Goal: Task Accomplishment & Management: Manage account settings

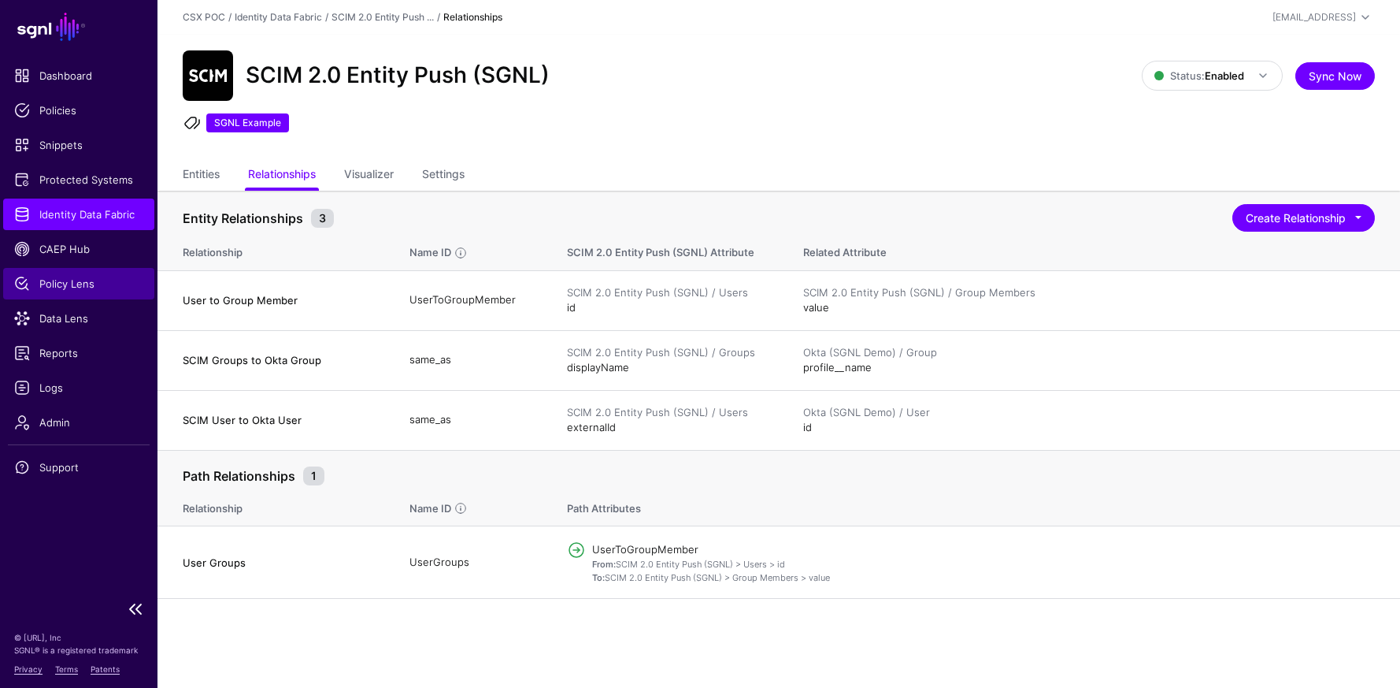
click at [85, 291] on span "Policy Lens" at bounding box center [78, 284] width 129 height 16
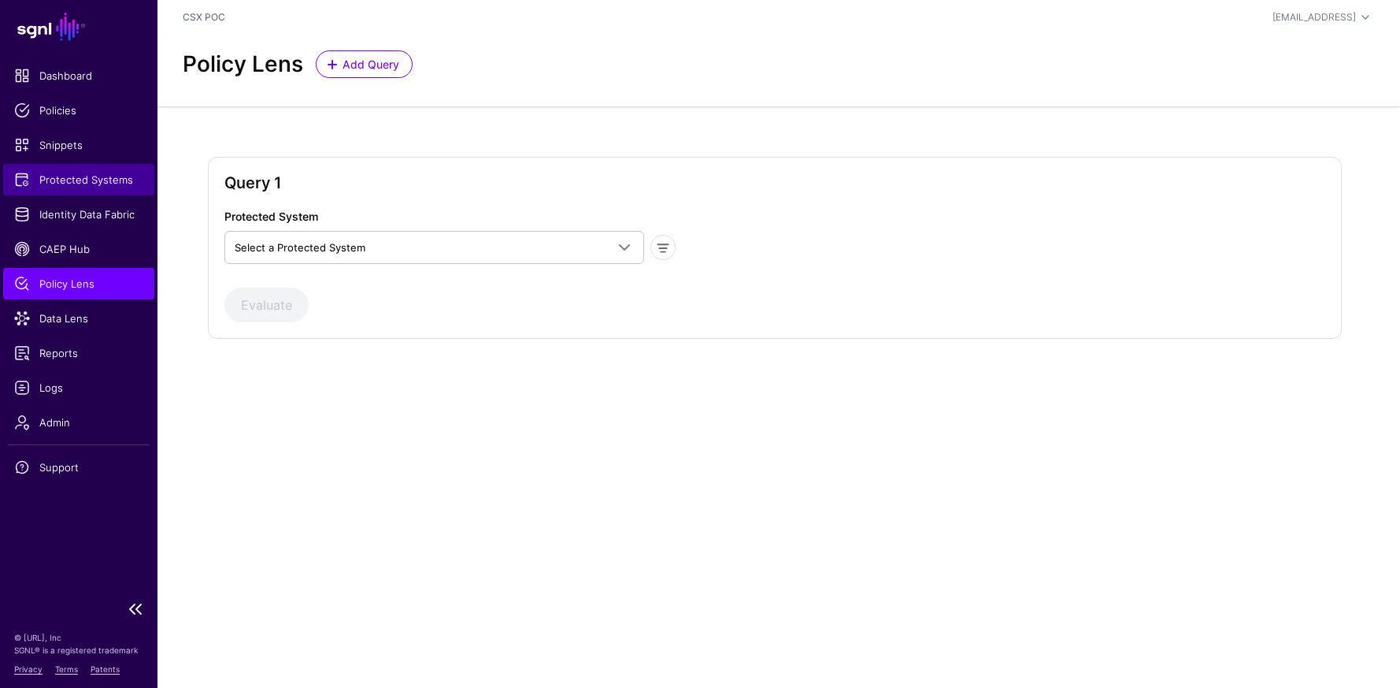
click at [113, 184] on span "Protected Systems" at bounding box center [78, 180] width 129 height 16
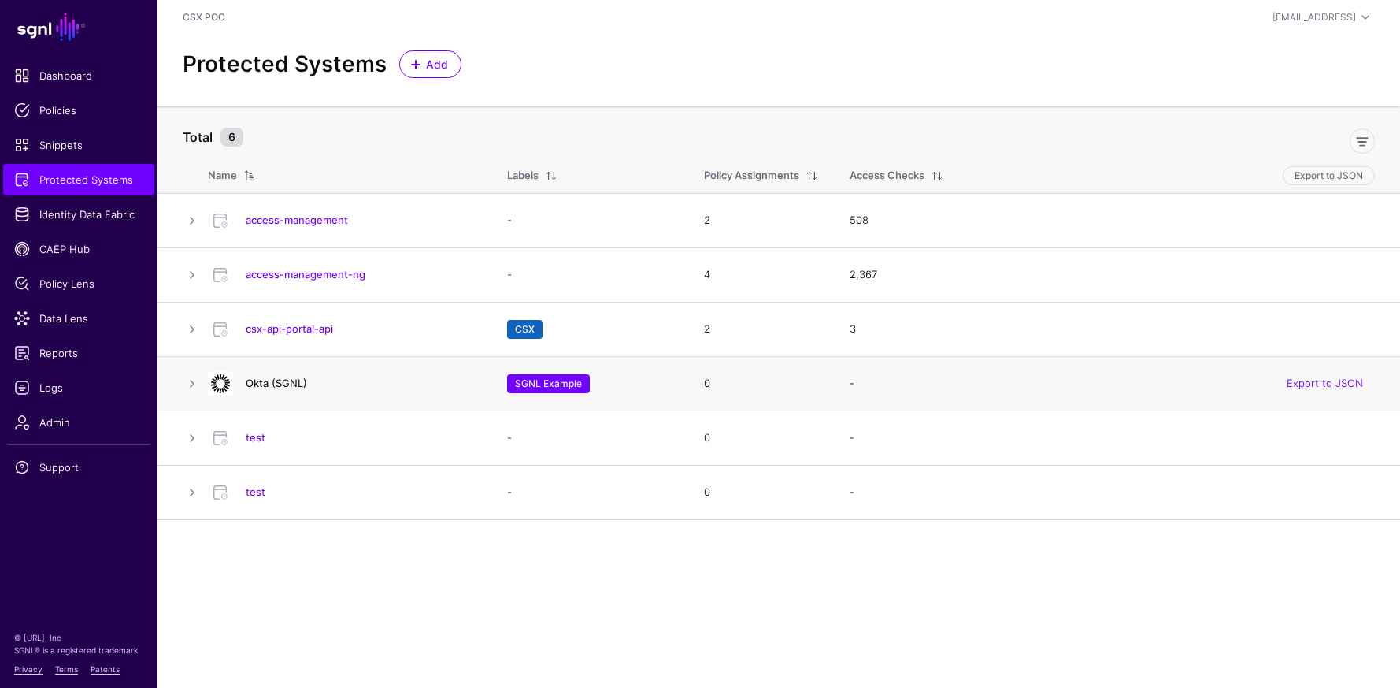
click at [263, 385] on link "Okta (SGNL)" at bounding box center [276, 382] width 61 height 13
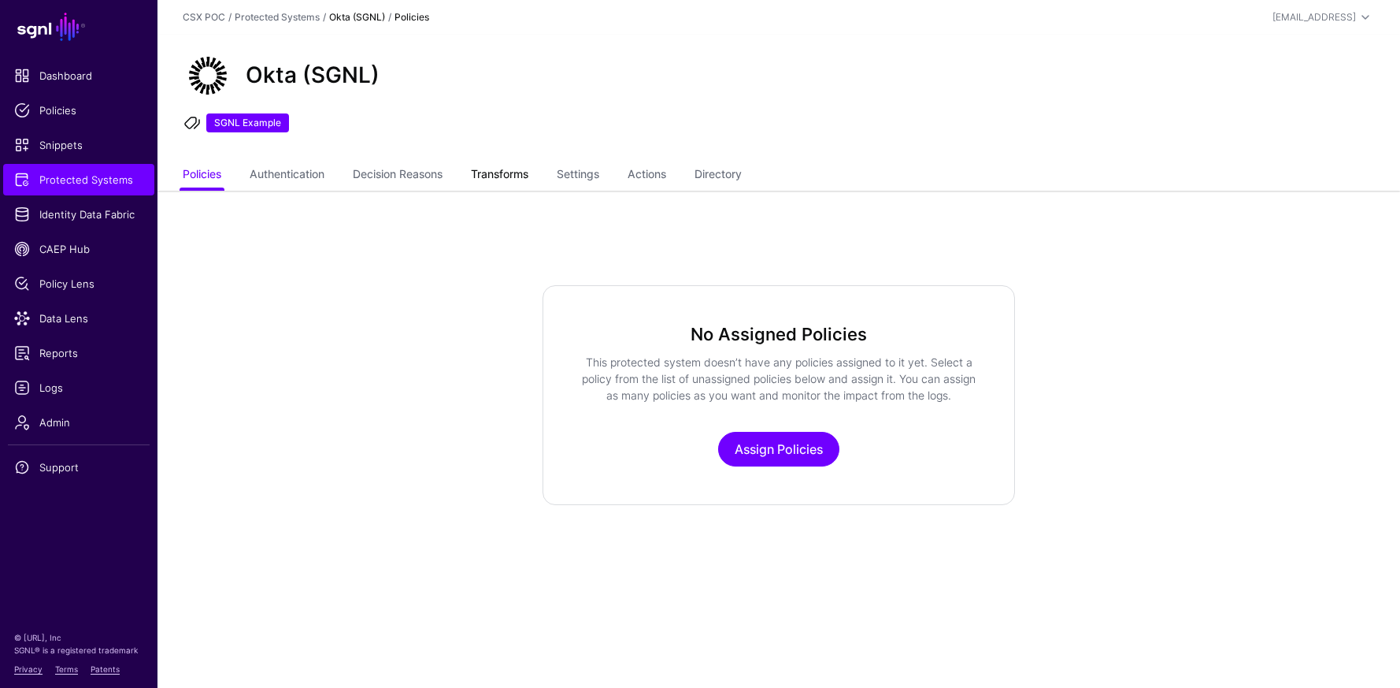
click at [517, 172] on link "Transforms" at bounding box center [499, 176] width 57 height 30
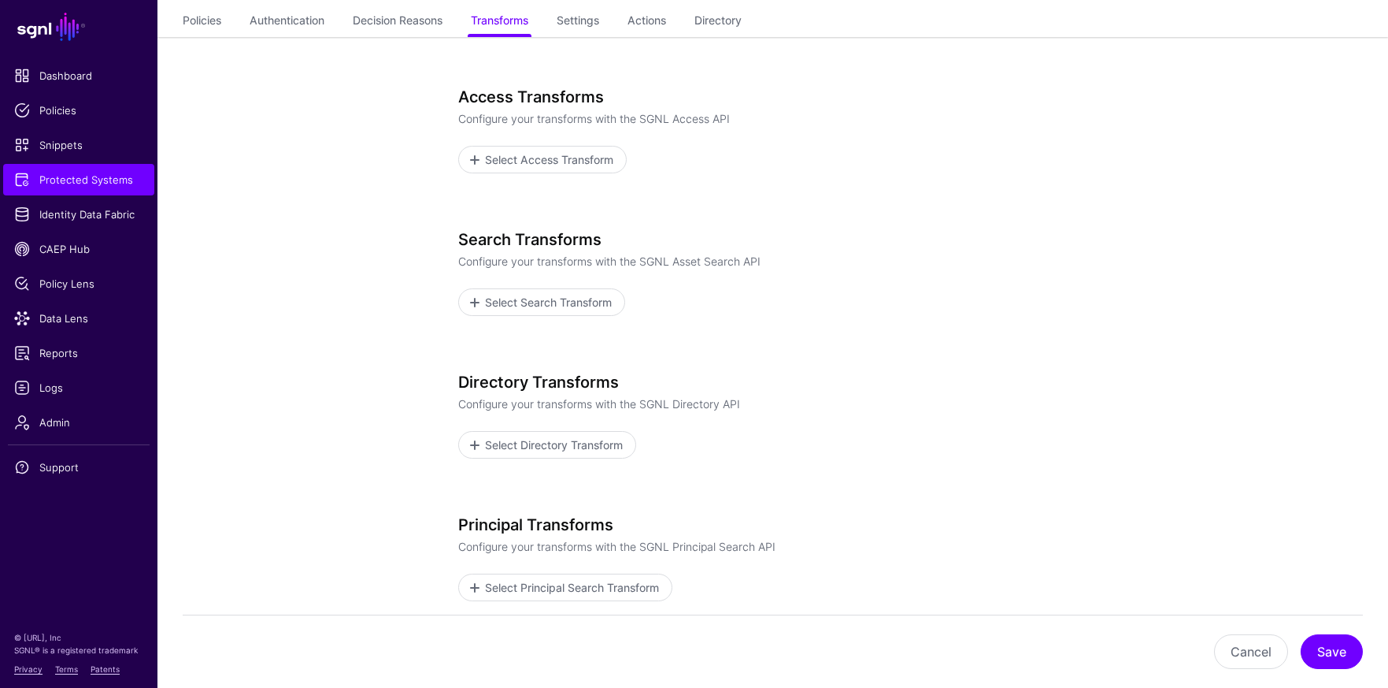
scroll to position [150, 0]
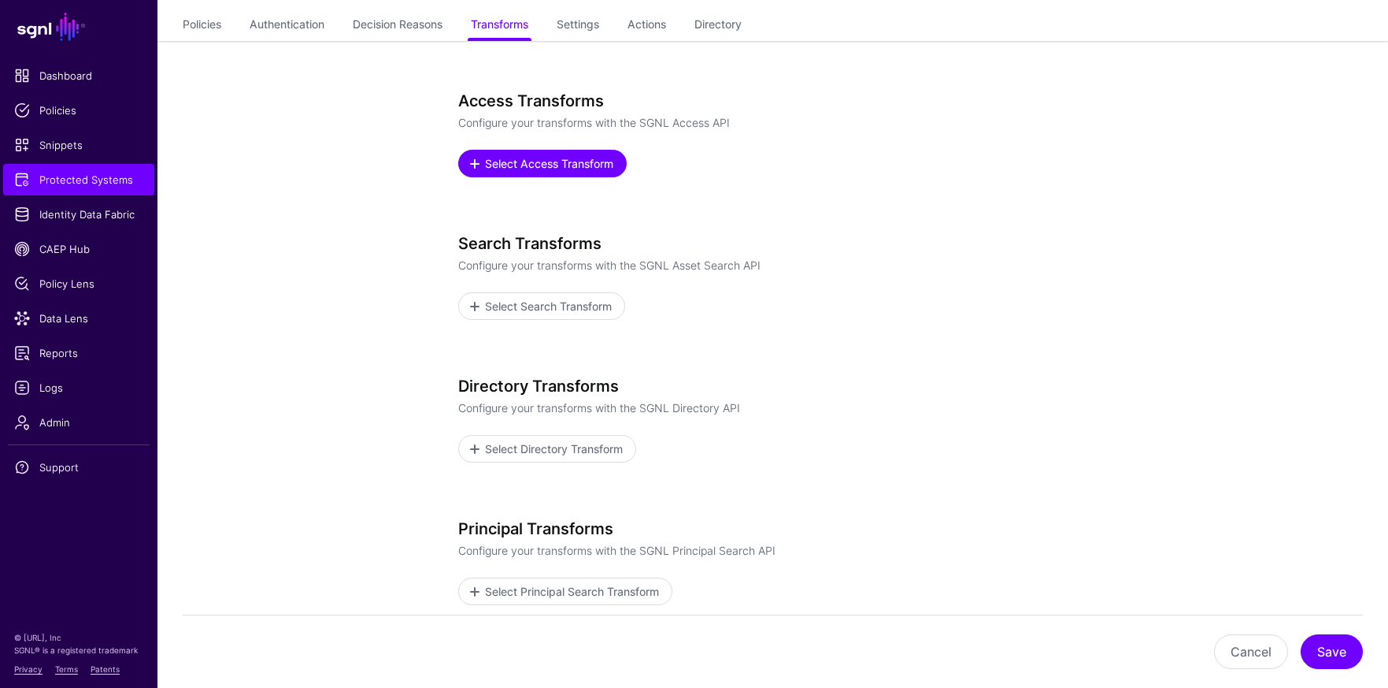
click at [565, 171] on span "Select Access Transform" at bounding box center [549, 163] width 132 height 17
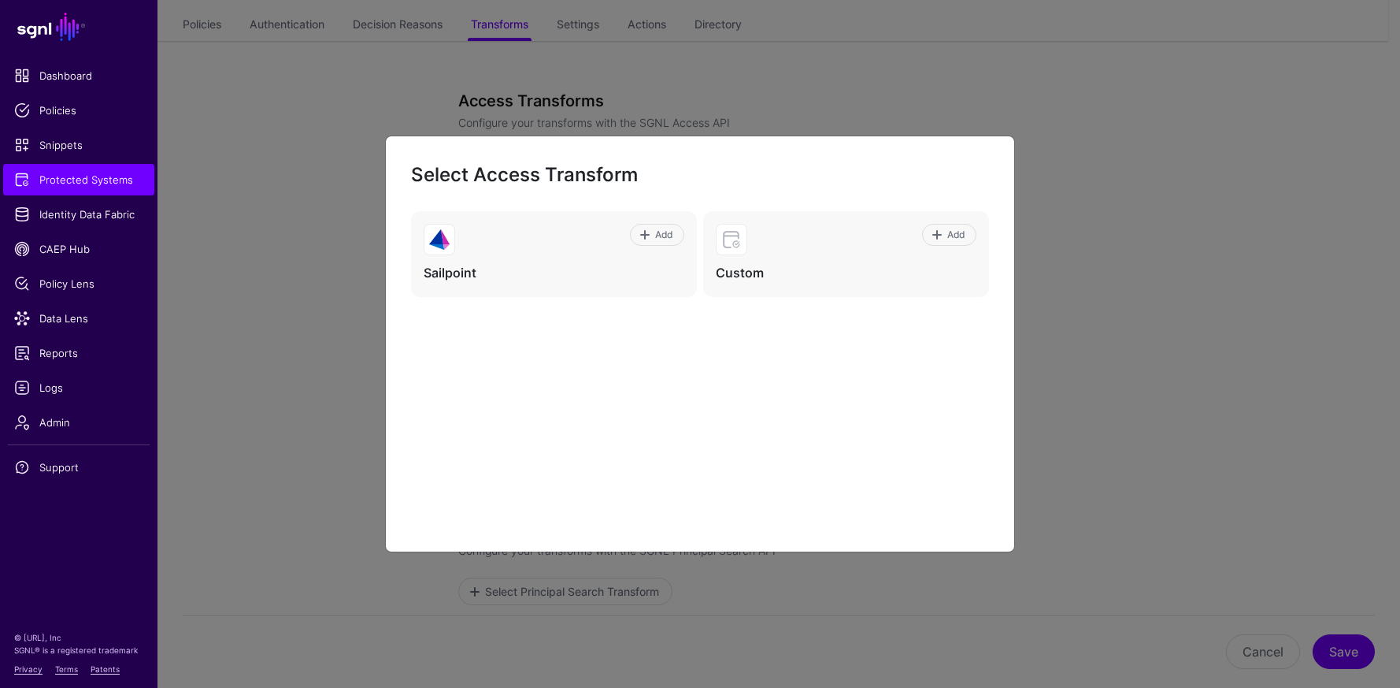
click at [1091, 270] on ngb-modal-window "Select Access Transform Add Sailpoint Add Custom" at bounding box center [700, 344] width 1400 height 688
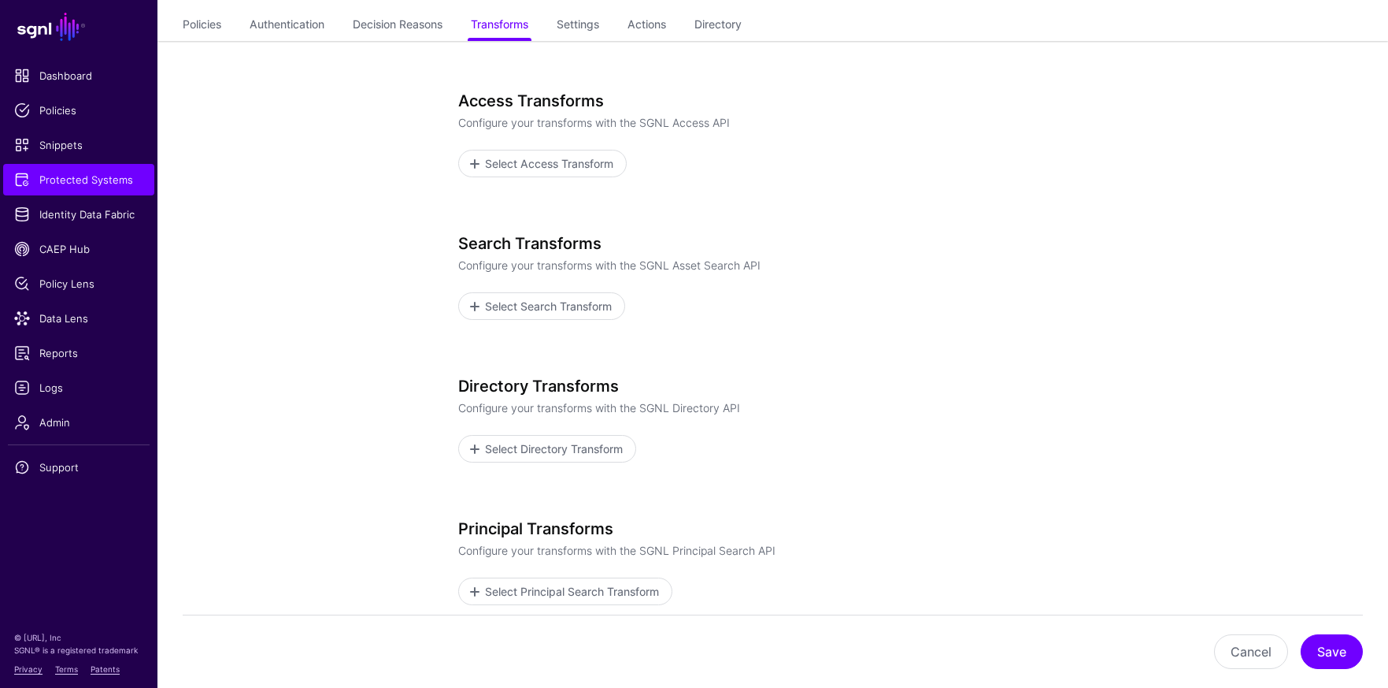
scroll to position [0, 0]
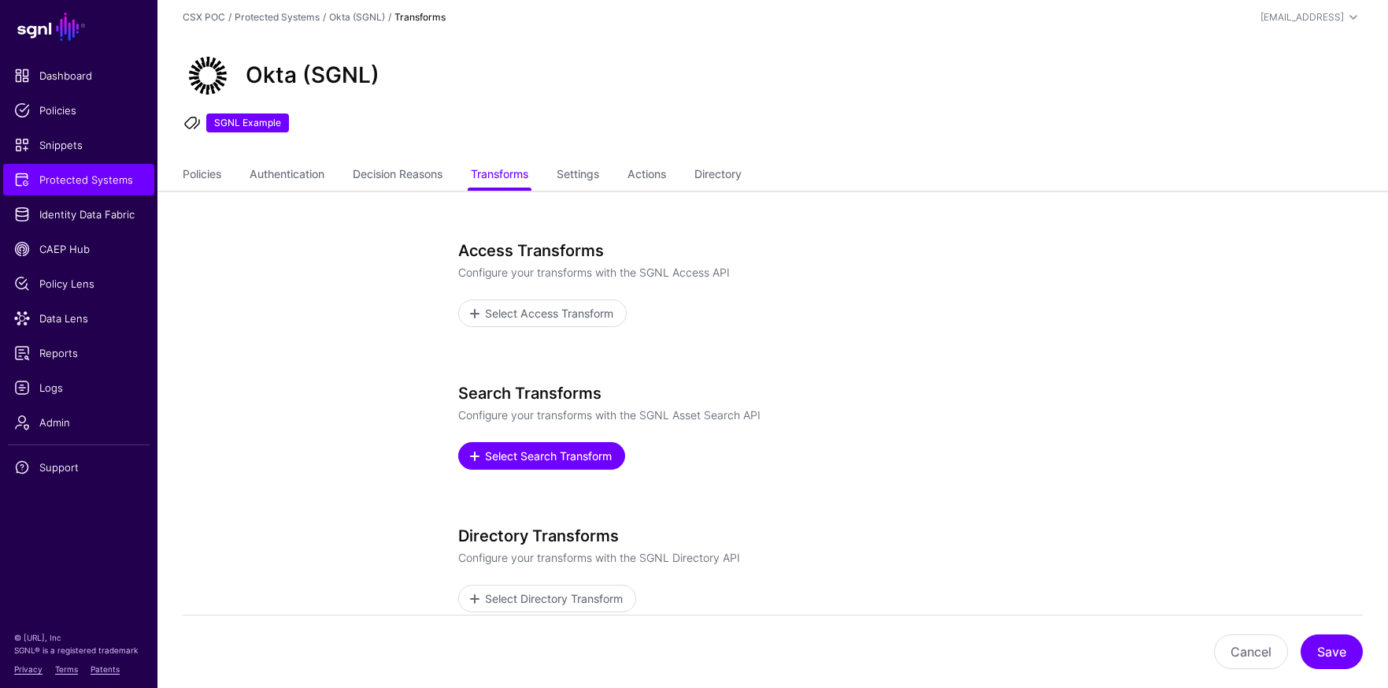
click at [602, 454] on span "Select Search Transform" at bounding box center [548, 455] width 131 height 17
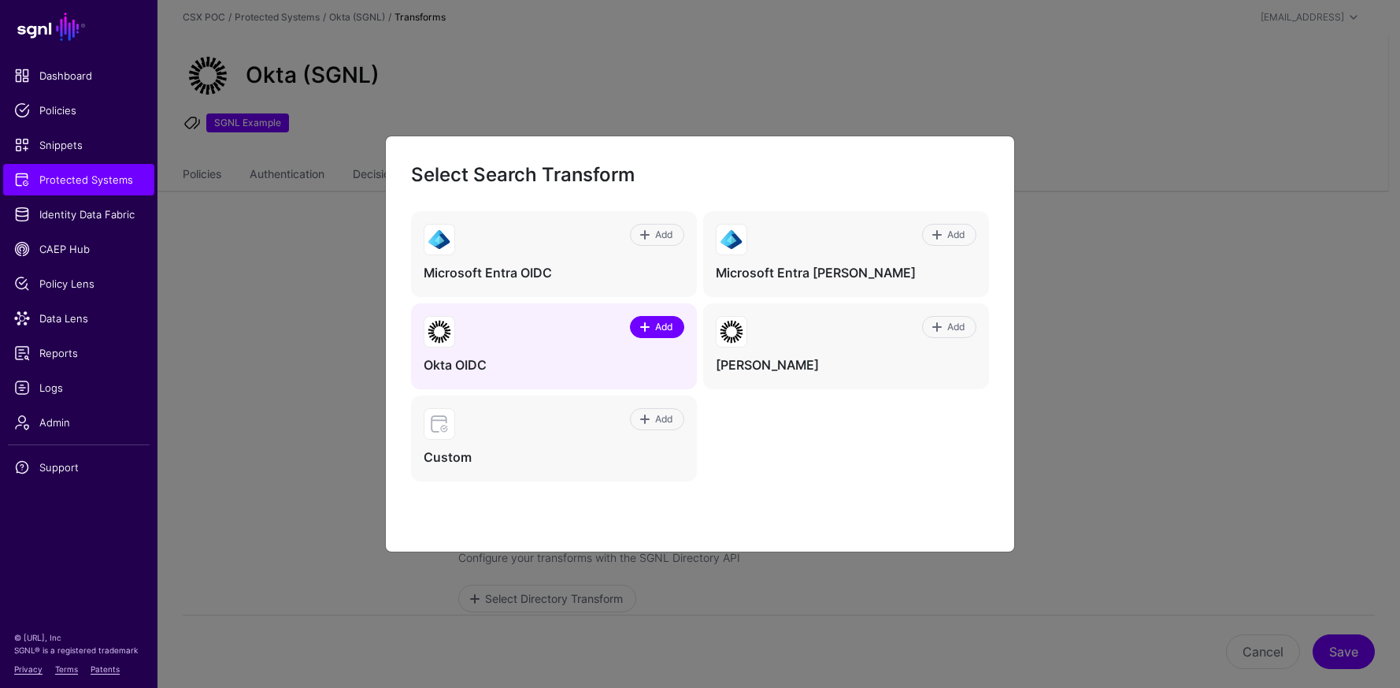
click at [658, 332] on span "Add" at bounding box center [664, 327] width 21 height 14
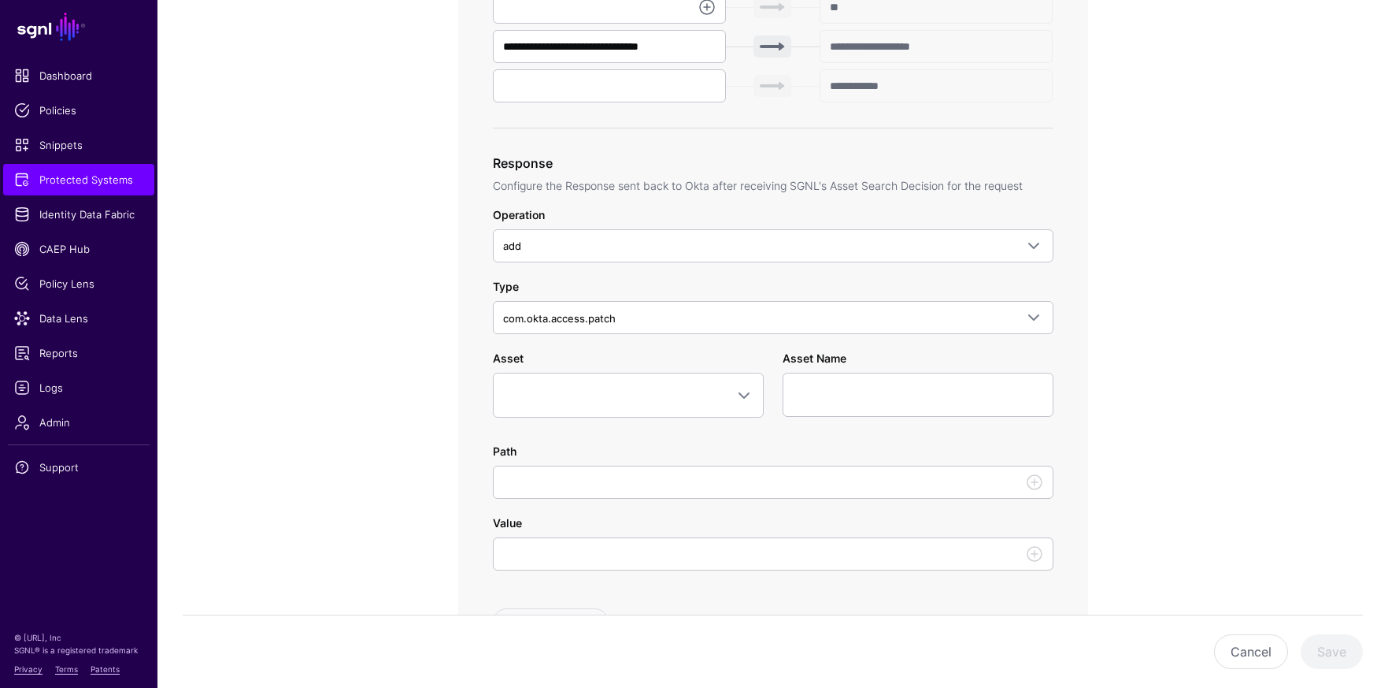
scroll to position [801, 0]
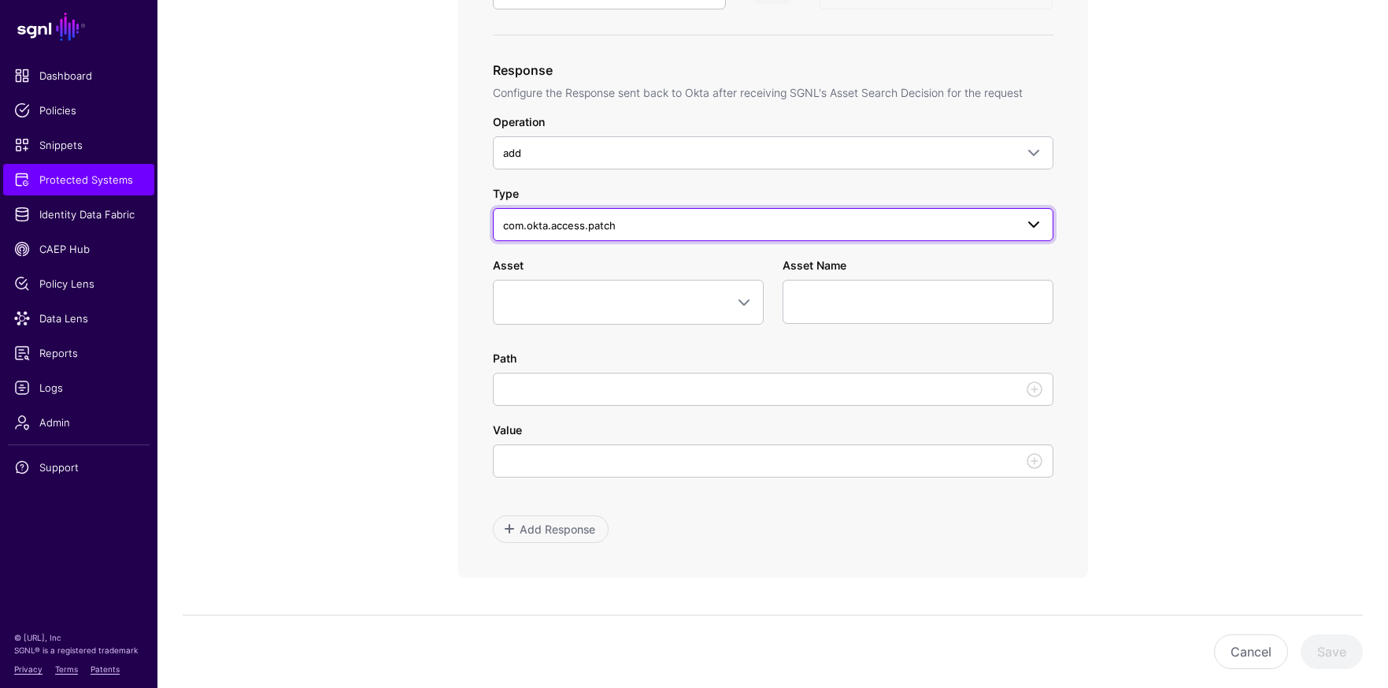
click at [899, 228] on span "com.okta.access.patch" at bounding box center [759, 225] width 512 height 17
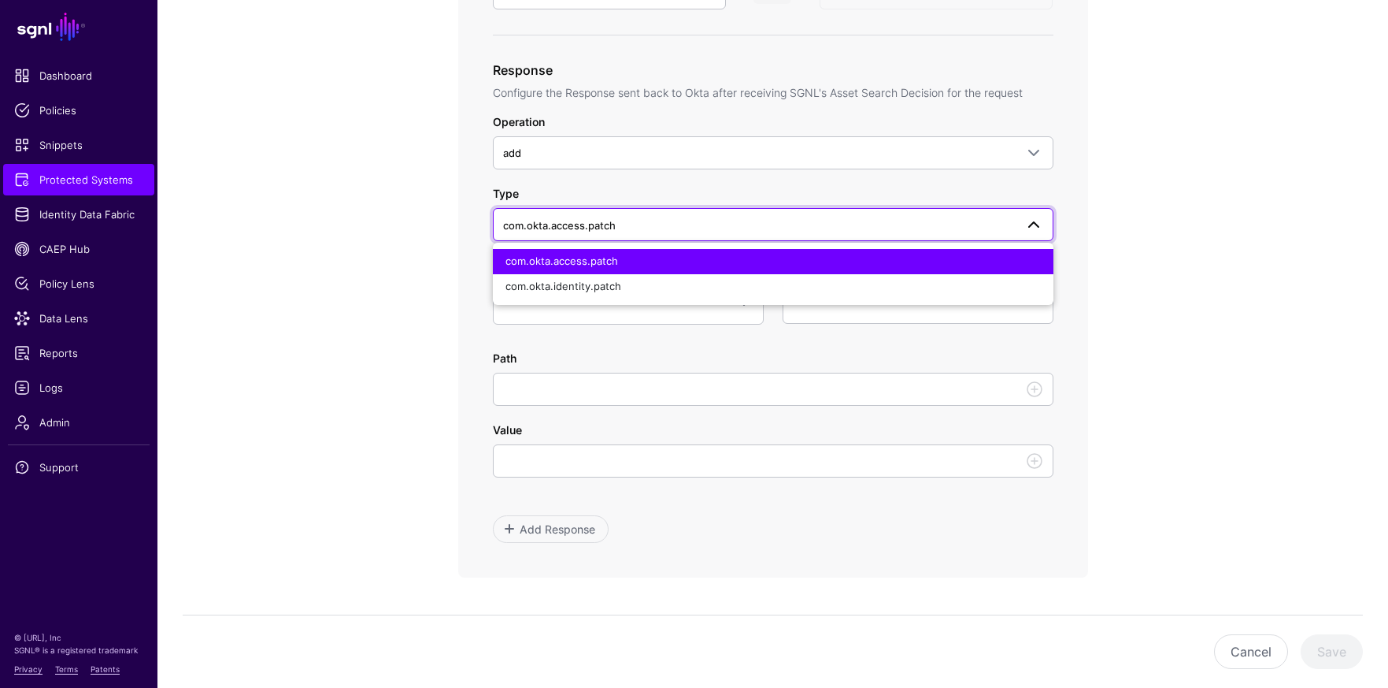
click at [899, 228] on span "com.okta.access.patch" at bounding box center [759, 225] width 512 height 17
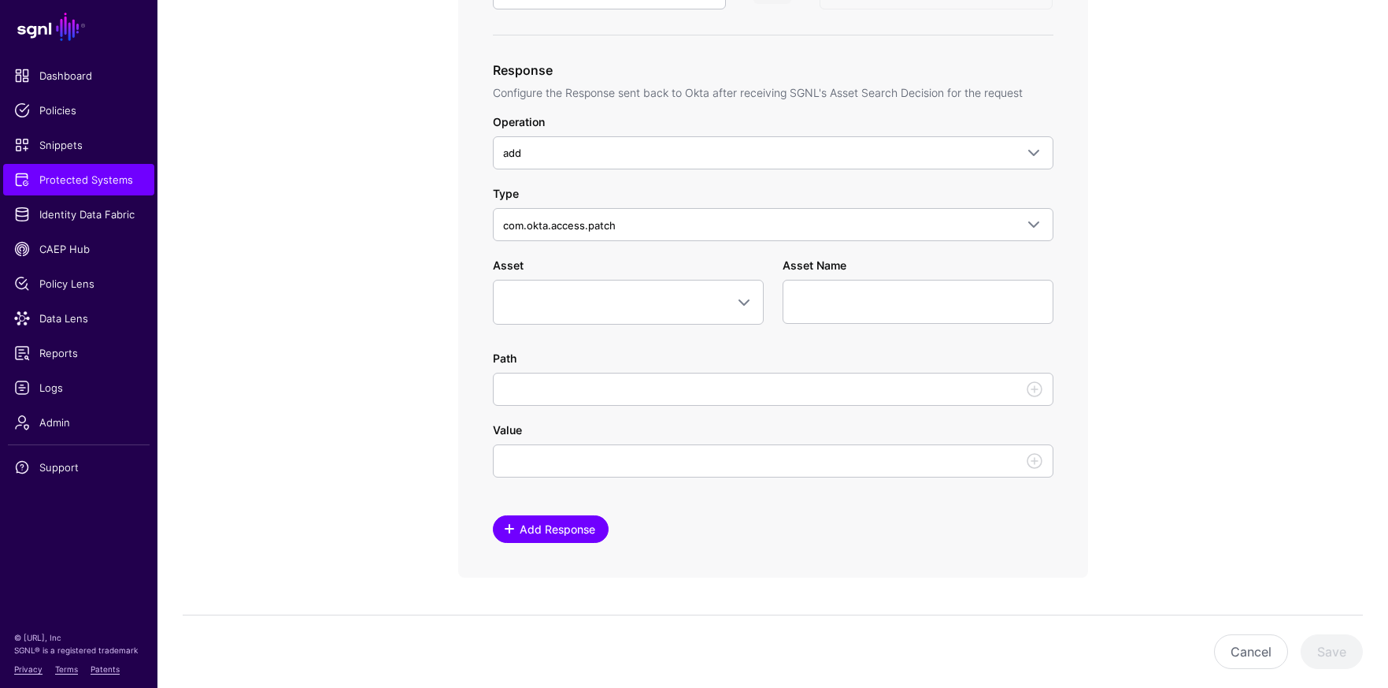
click at [552, 532] on span "Add Response" at bounding box center [557, 529] width 80 height 17
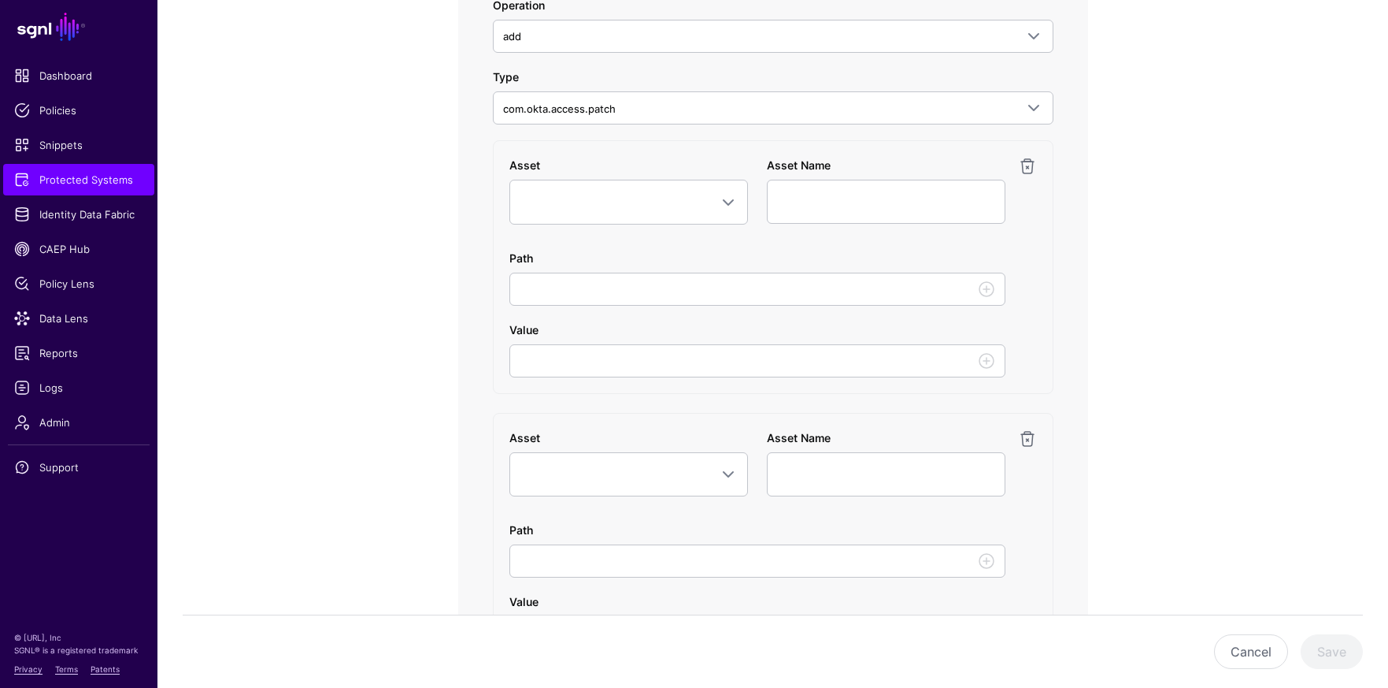
scroll to position [669, 0]
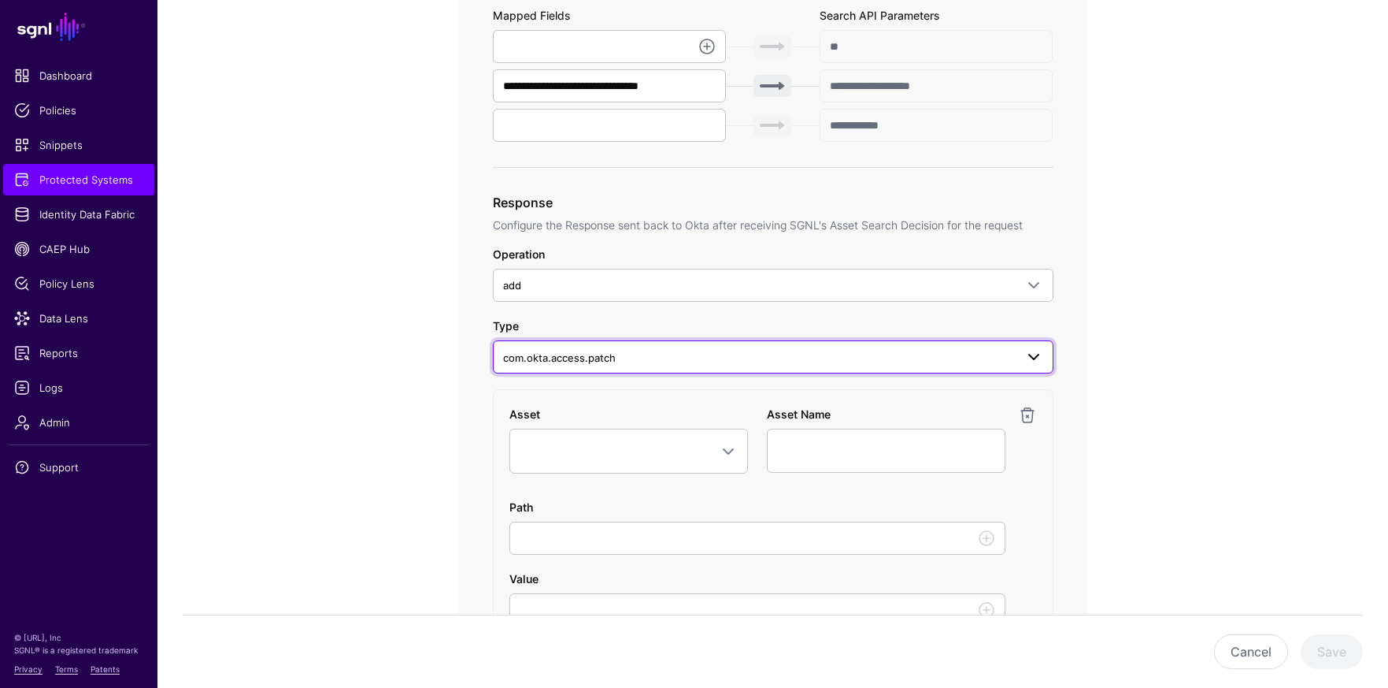
click at [1037, 355] on span at bounding box center [1034, 356] width 19 height 19
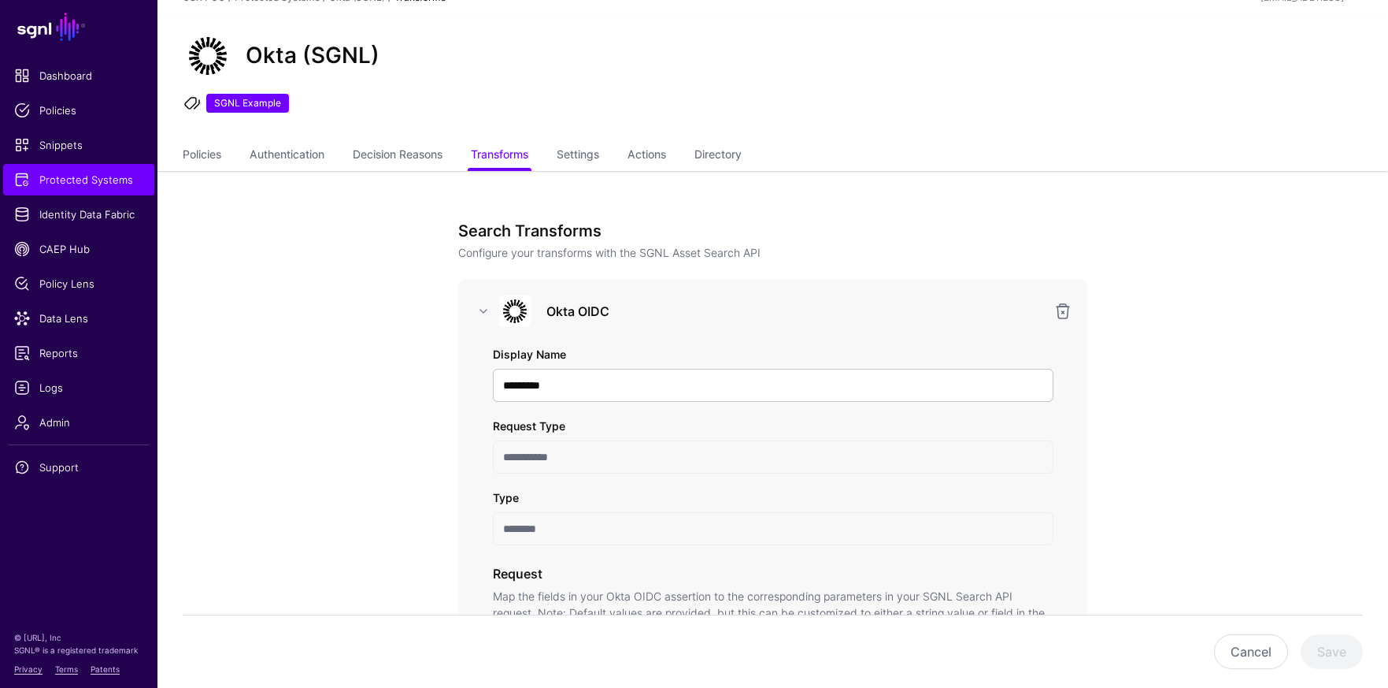
scroll to position [0, 0]
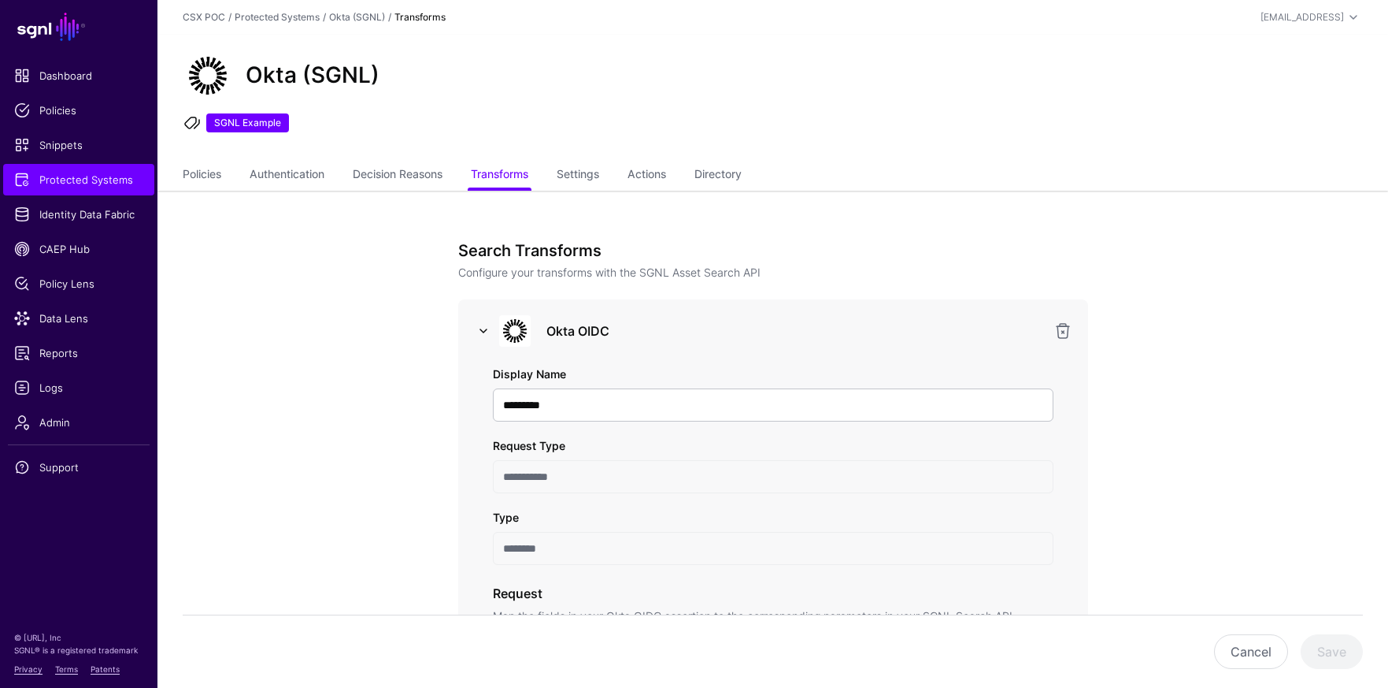
click at [492, 333] on link at bounding box center [483, 330] width 19 height 19
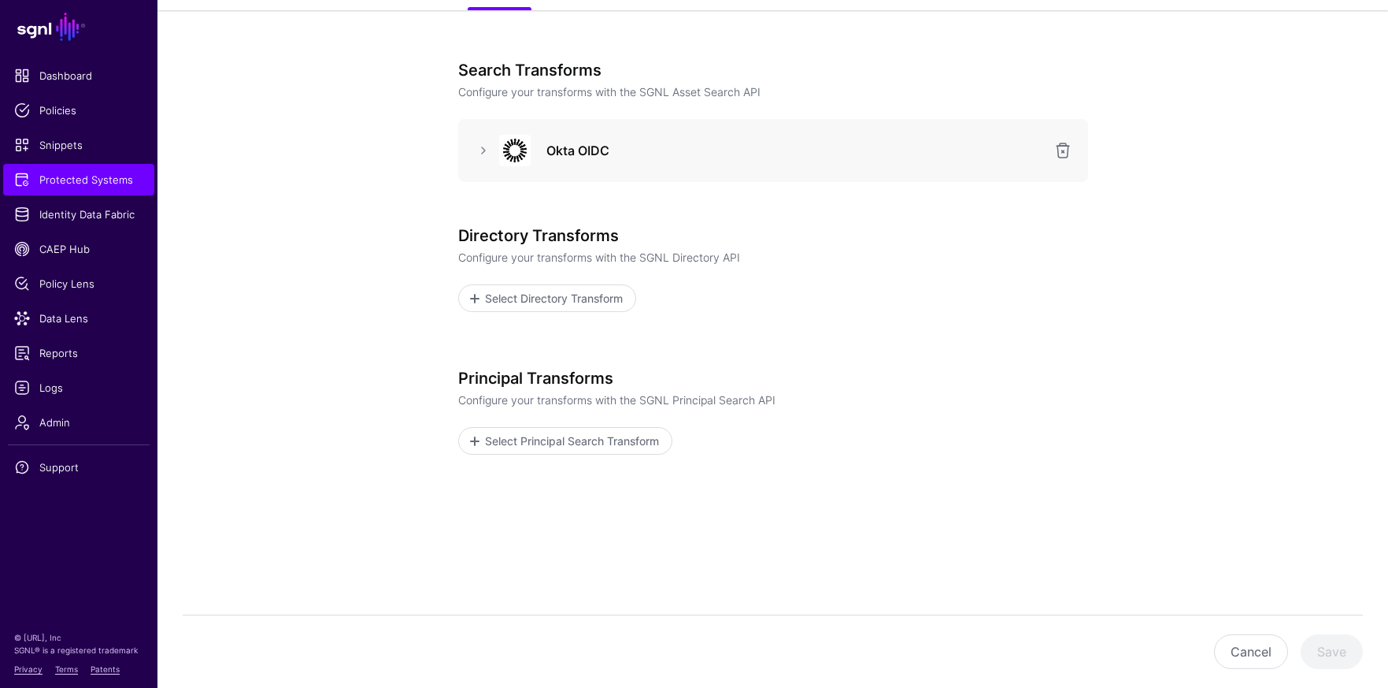
scroll to position [177, 0]
click at [481, 155] on link at bounding box center [483, 153] width 19 height 19
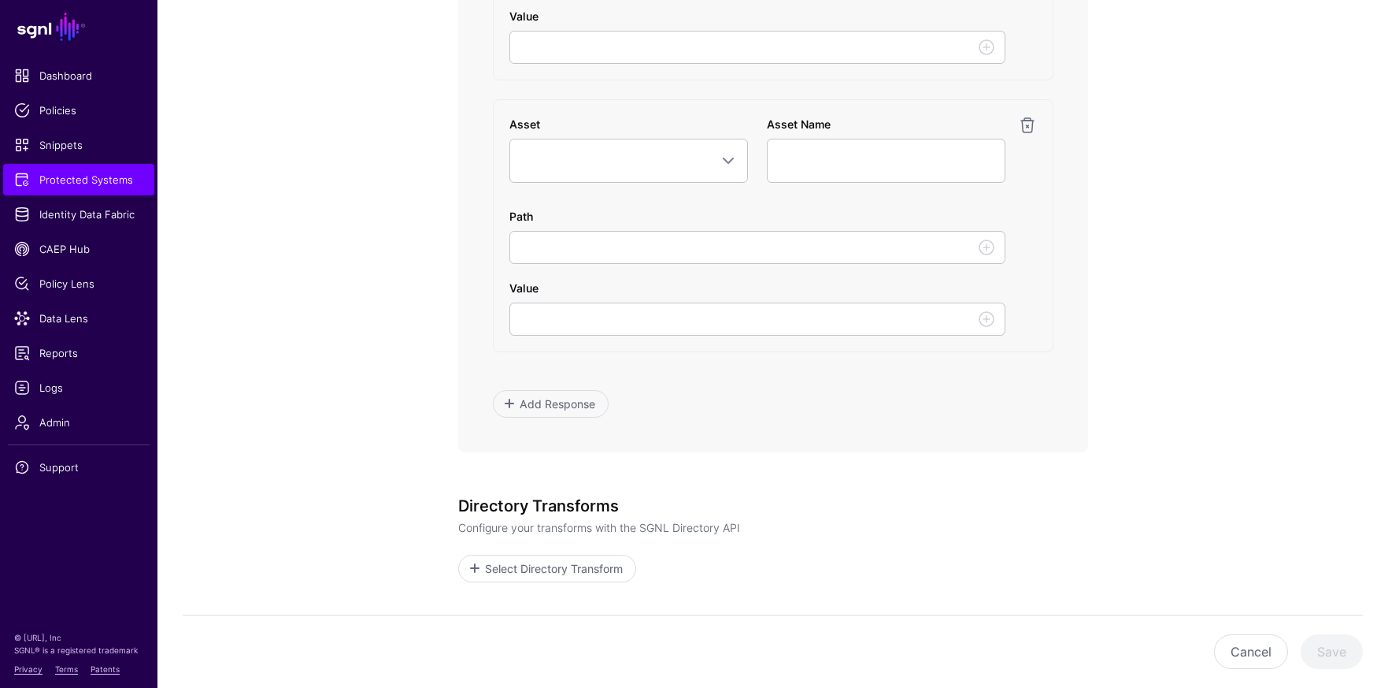
scroll to position [795, 0]
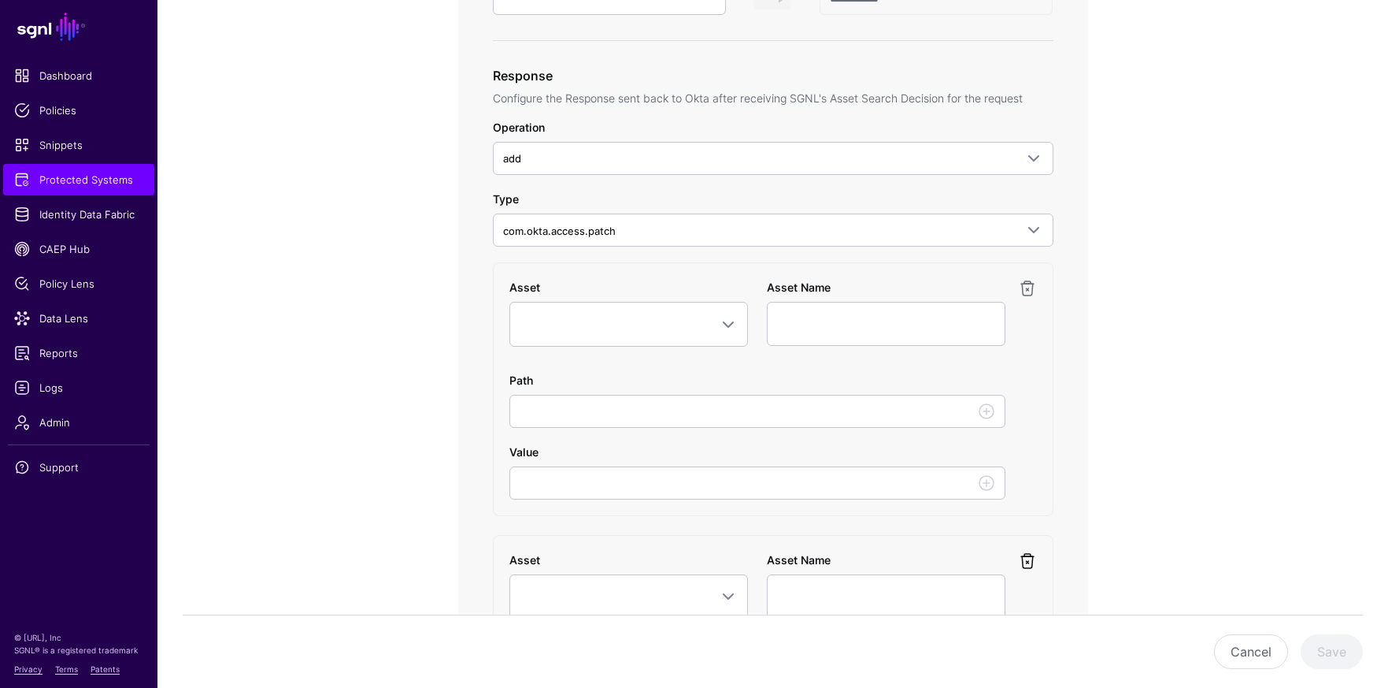
click at [1030, 561] on link at bounding box center [1027, 560] width 19 height 19
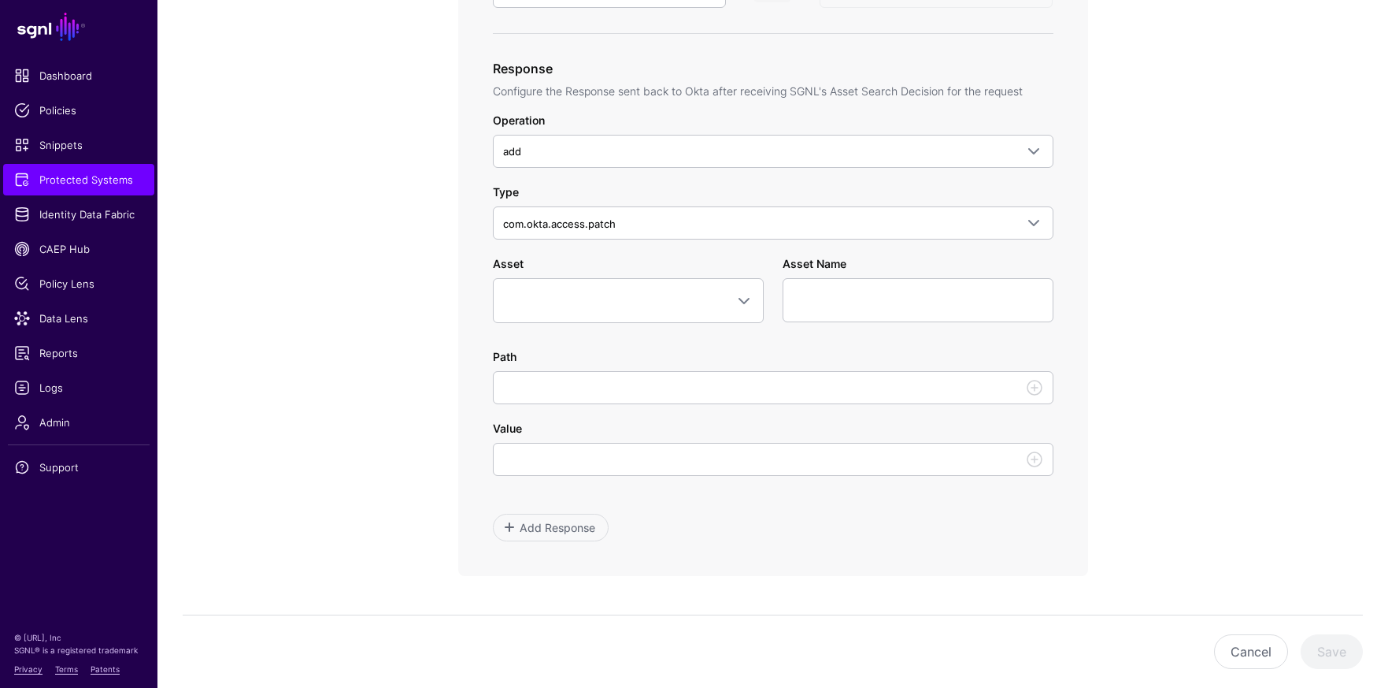
scroll to position [777, 0]
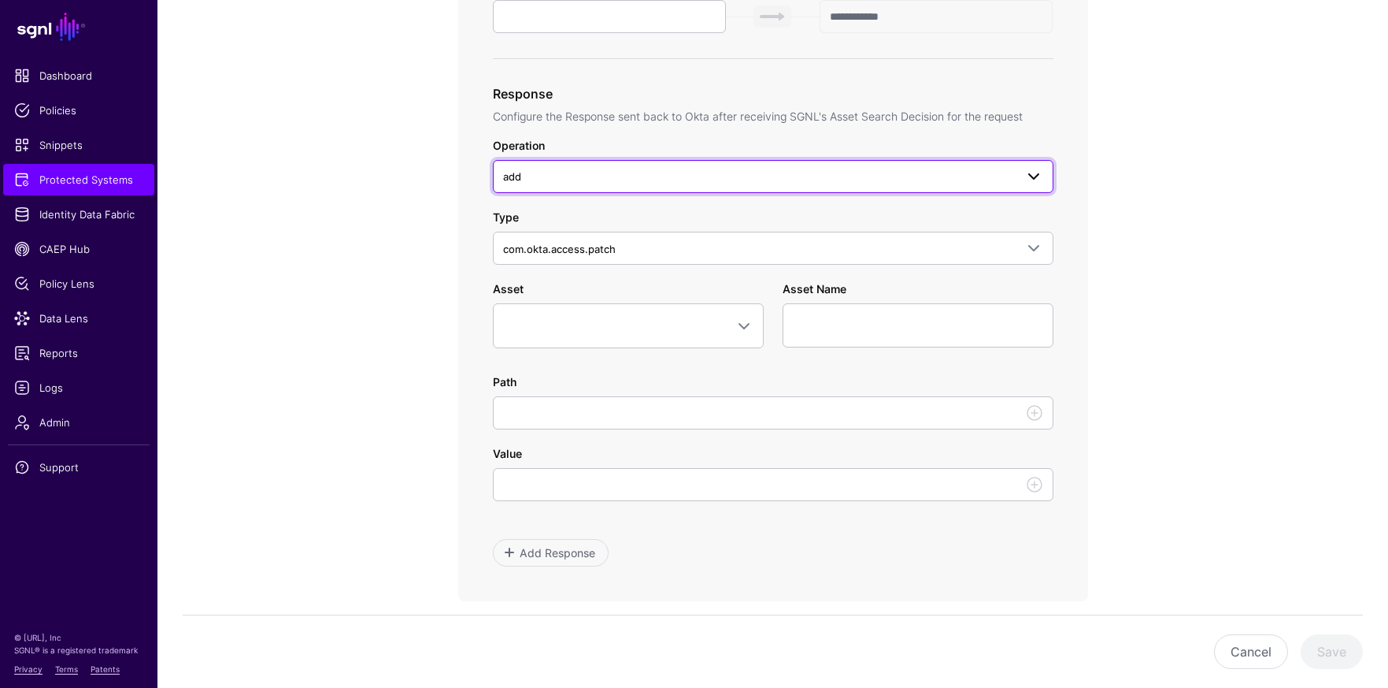
click at [1032, 182] on span at bounding box center [1034, 176] width 19 height 19
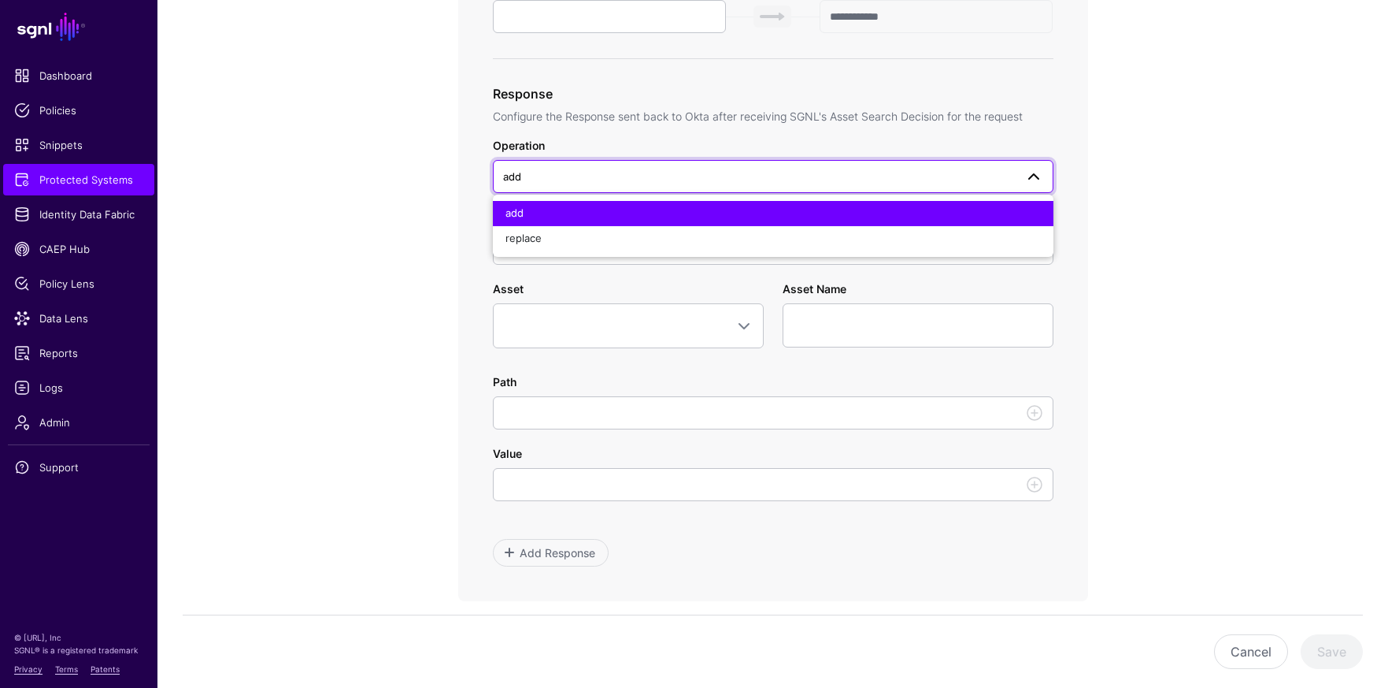
click at [1032, 182] on span at bounding box center [1034, 176] width 19 height 19
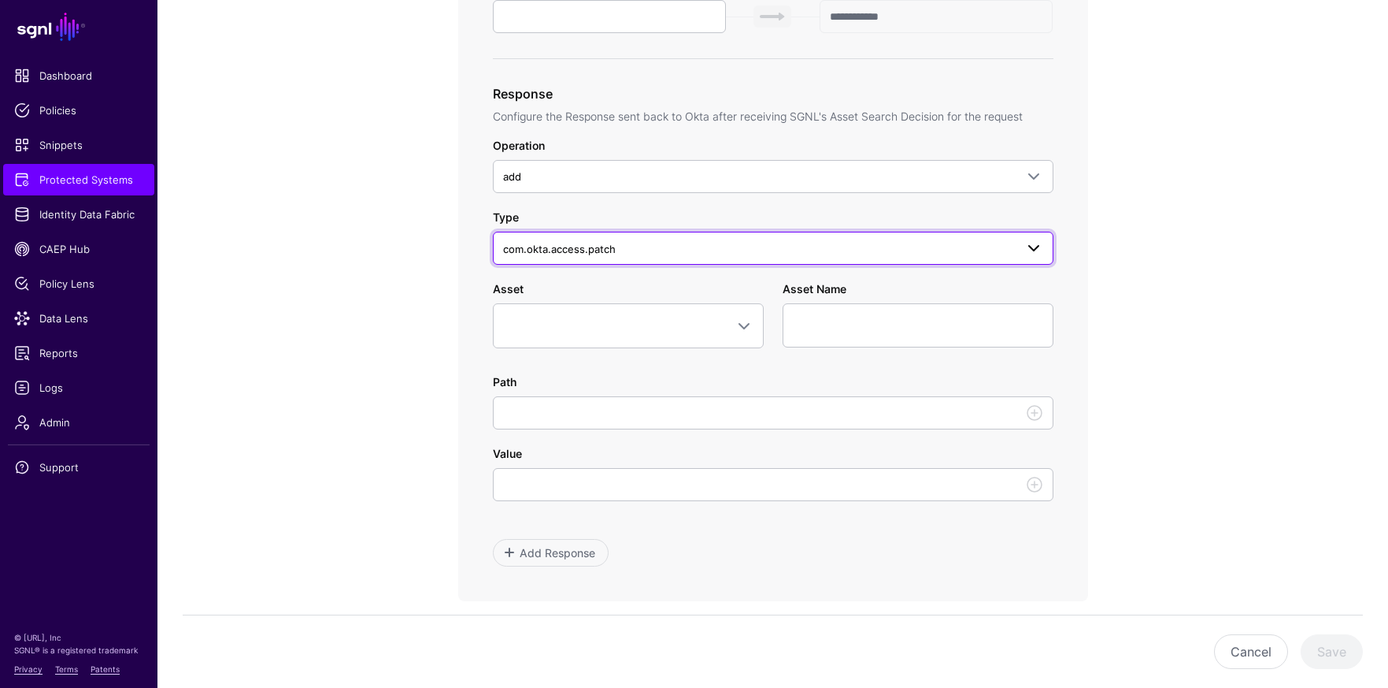
click at [1033, 249] on span at bounding box center [1034, 248] width 19 height 19
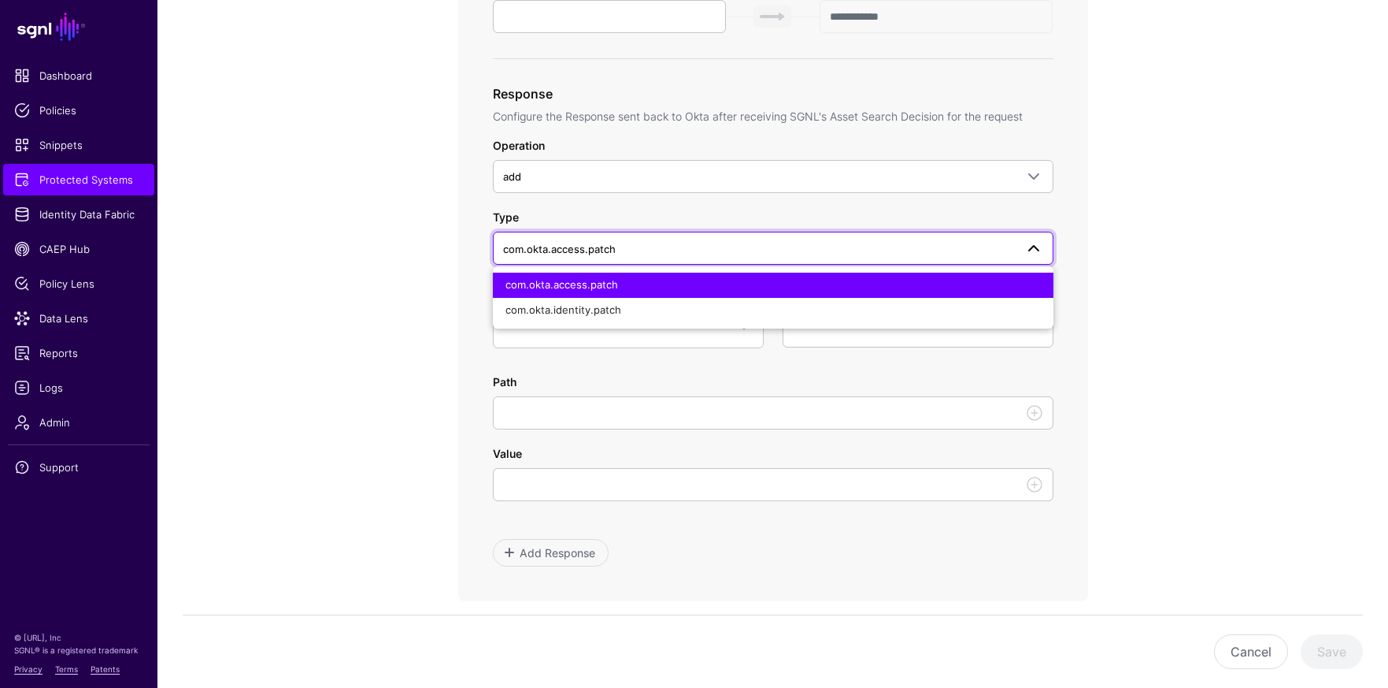
click at [1033, 249] on span at bounding box center [1034, 248] width 19 height 19
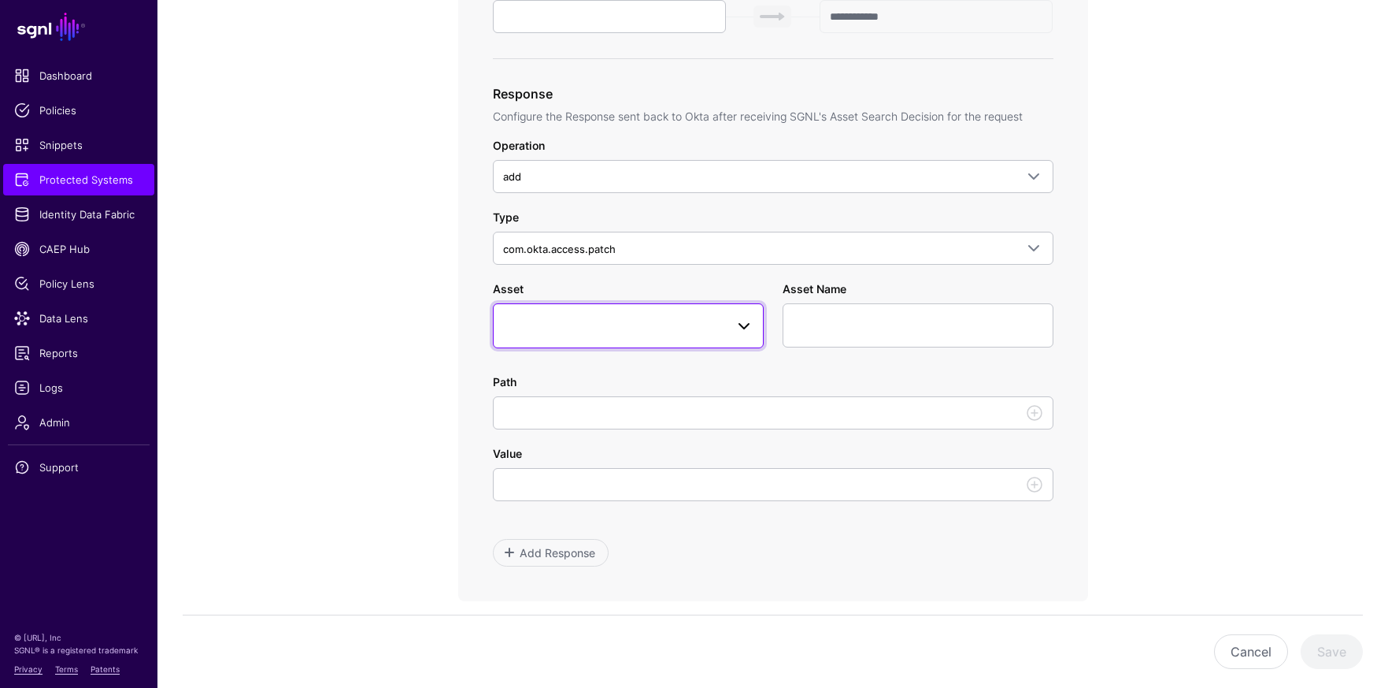
click at [736, 334] on span at bounding box center [744, 326] width 19 height 19
click at [754, 333] on link at bounding box center [628, 325] width 271 height 44
click at [786, 539] on div "Add Response" at bounding box center [773, 553] width 561 height 28
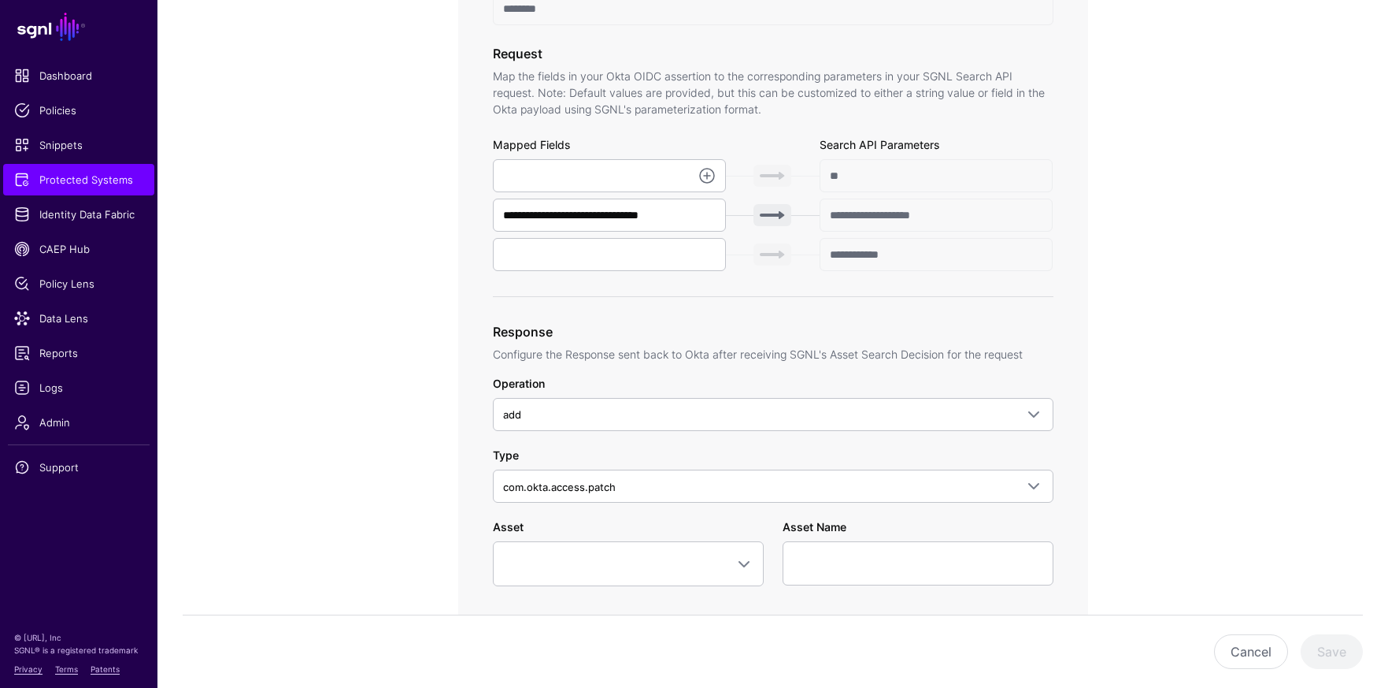
scroll to position [93, 0]
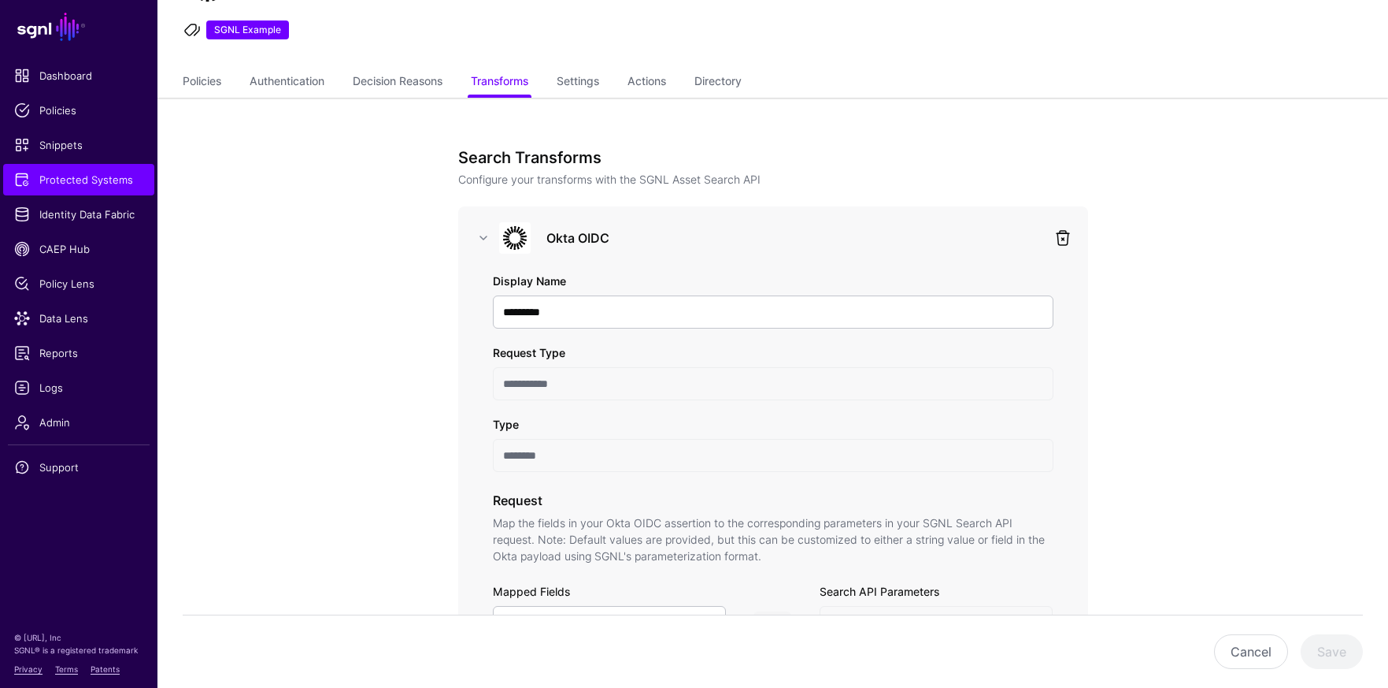
click at [1058, 245] on link at bounding box center [1063, 237] width 19 height 19
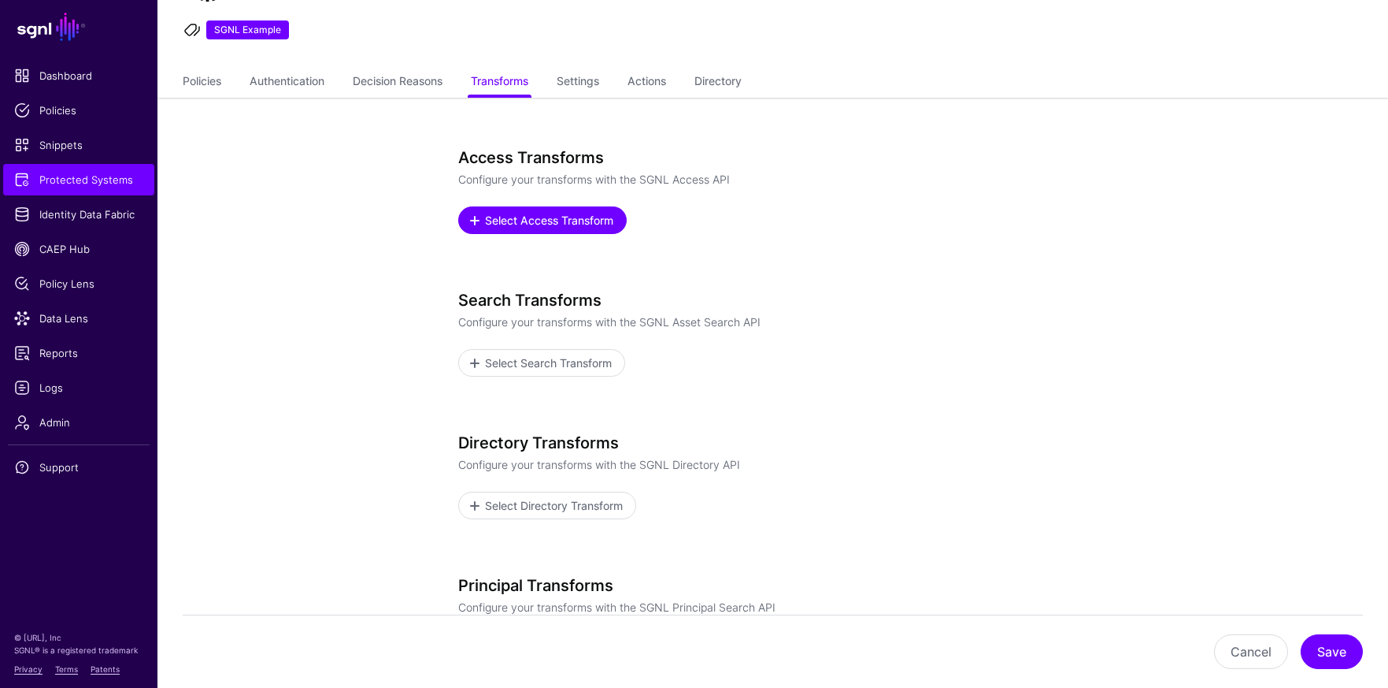
click at [560, 215] on span "Select Access Transform" at bounding box center [549, 220] width 132 height 17
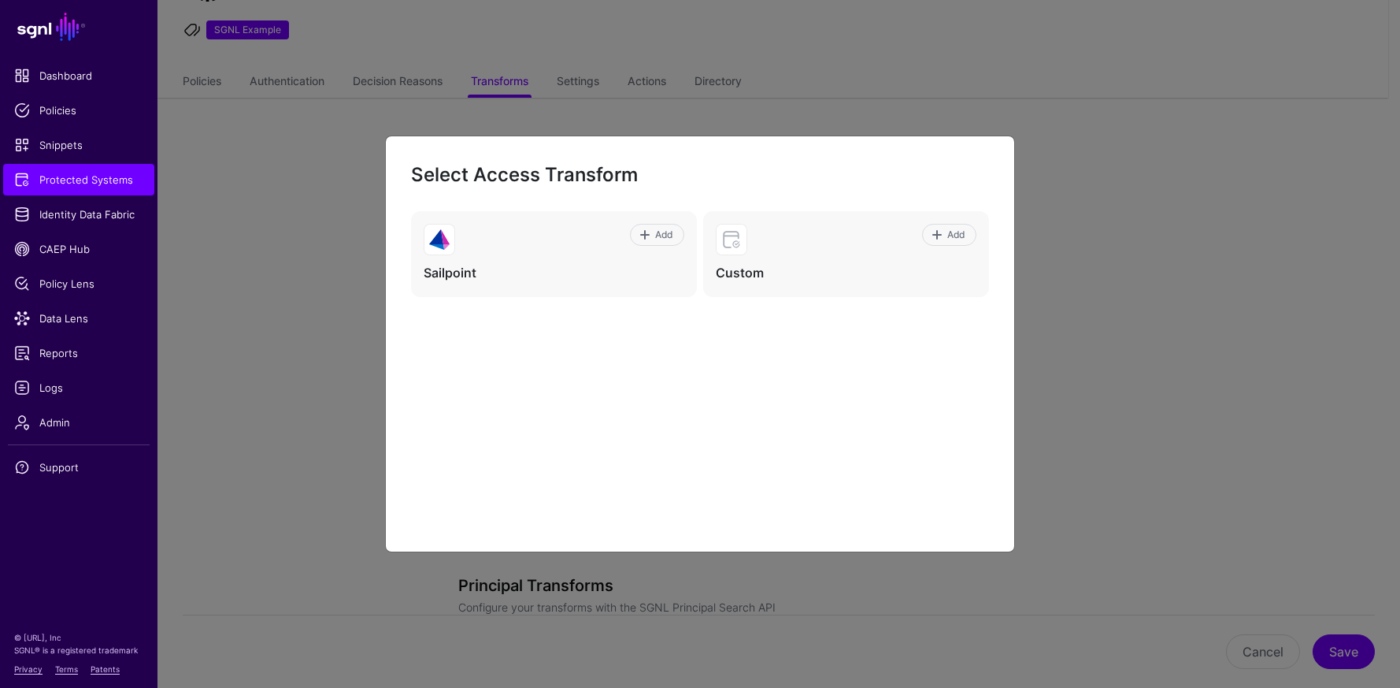
click at [851, 414] on div "Add Sailpoint Add Custom" at bounding box center [700, 368] width 578 height 315
click at [1169, 325] on ngb-modal-window "Select Access Transform Add Sailpoint Add Custom" at bounding box center [700, 344] width 1400 height 688
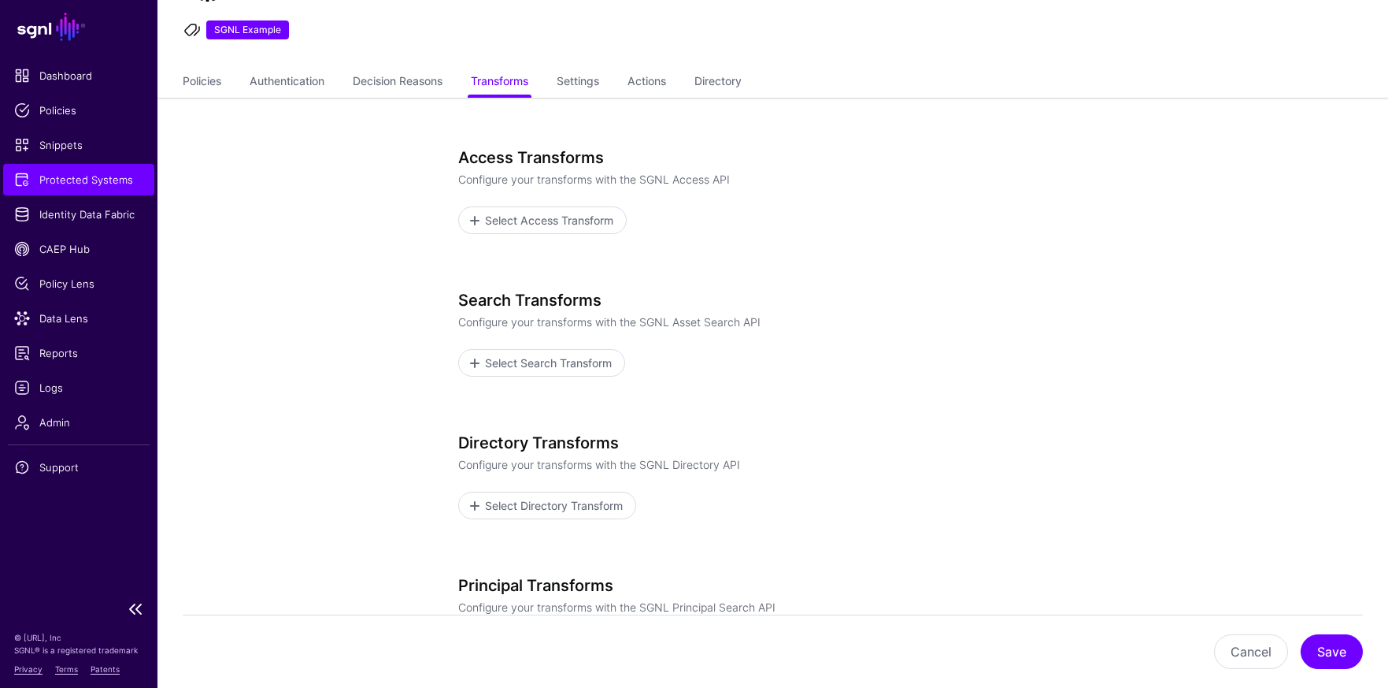
click at [99, 185] on span "Protected Systems" at bounding box center [78, 180] width 129 height 16
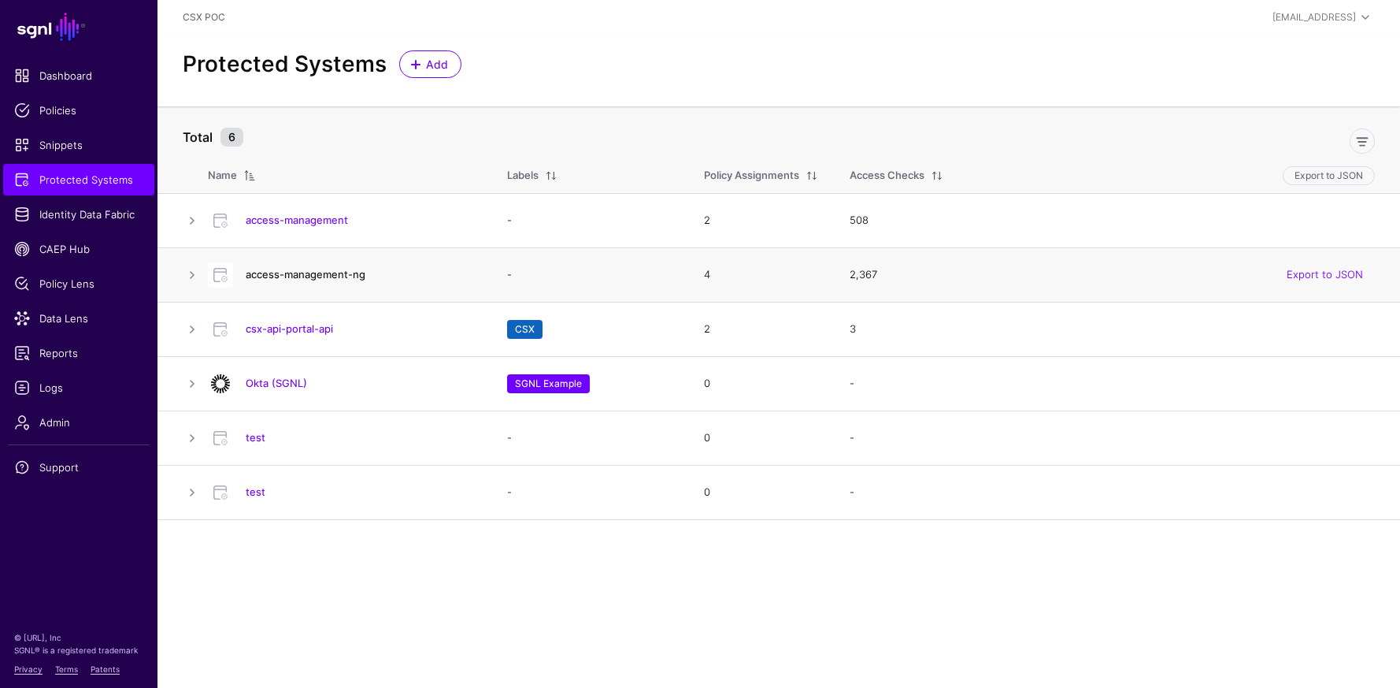
click at [291, 277] on link "access-management-ng" at bounding box center [306, 274] width 120 height 13
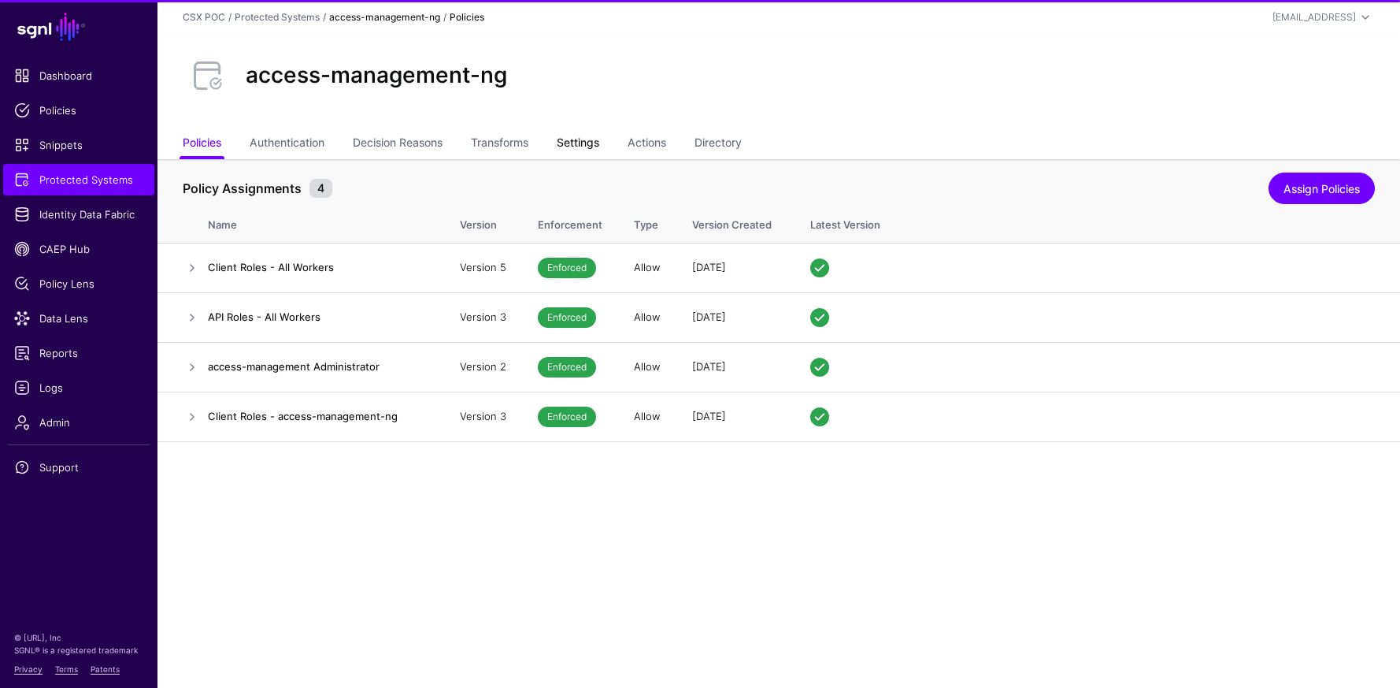
click at [564, 143] on link "Settings" at bounding box center [578, 144] width 43 height 30
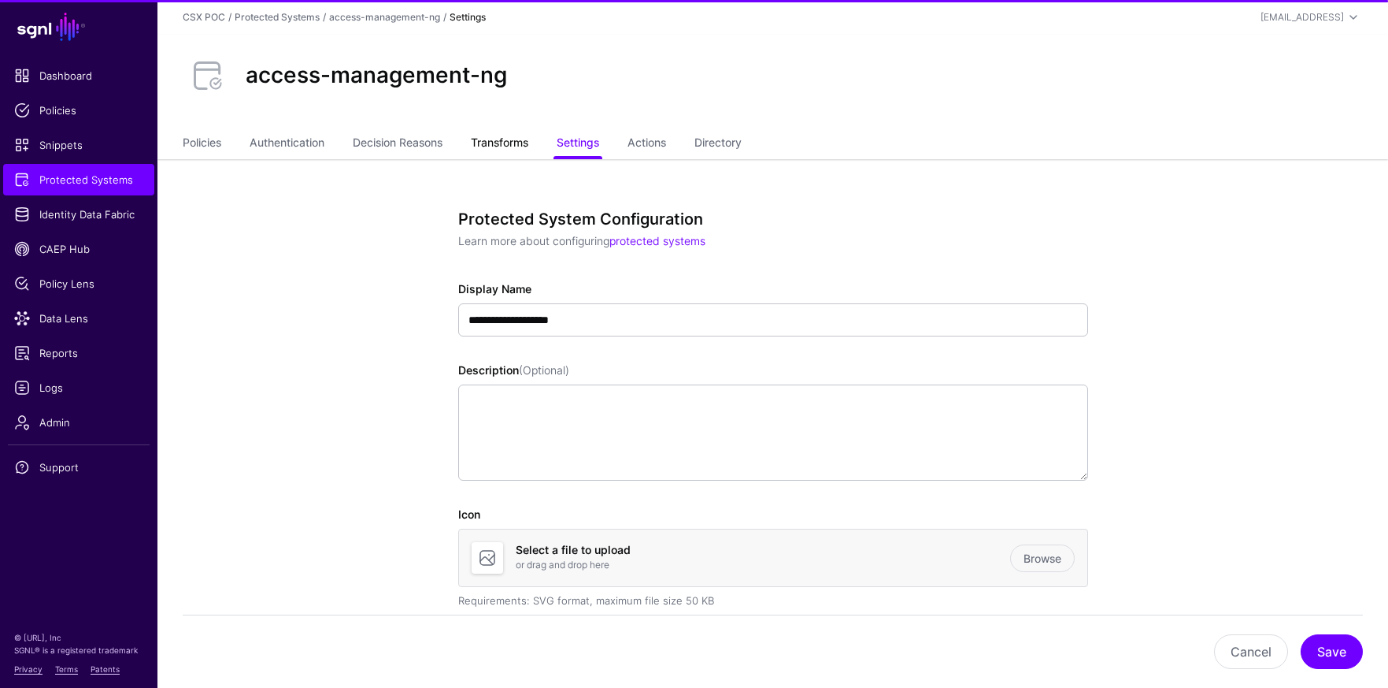
click at [506, 148] on link "Transforms" at bounding box center [499, 144] width 57 height 30
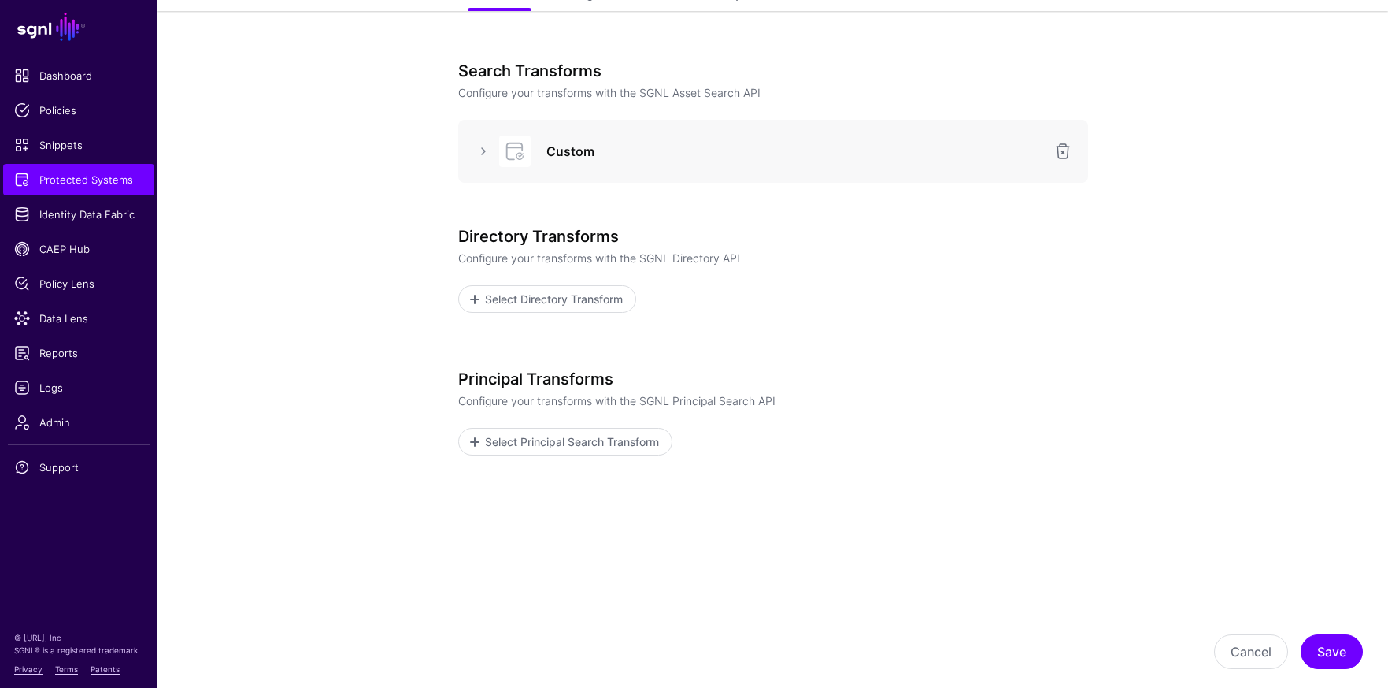
scroll to position [149, 0]
click at [481, 152] on link at bounding box center [483, 150] width 19 height 19
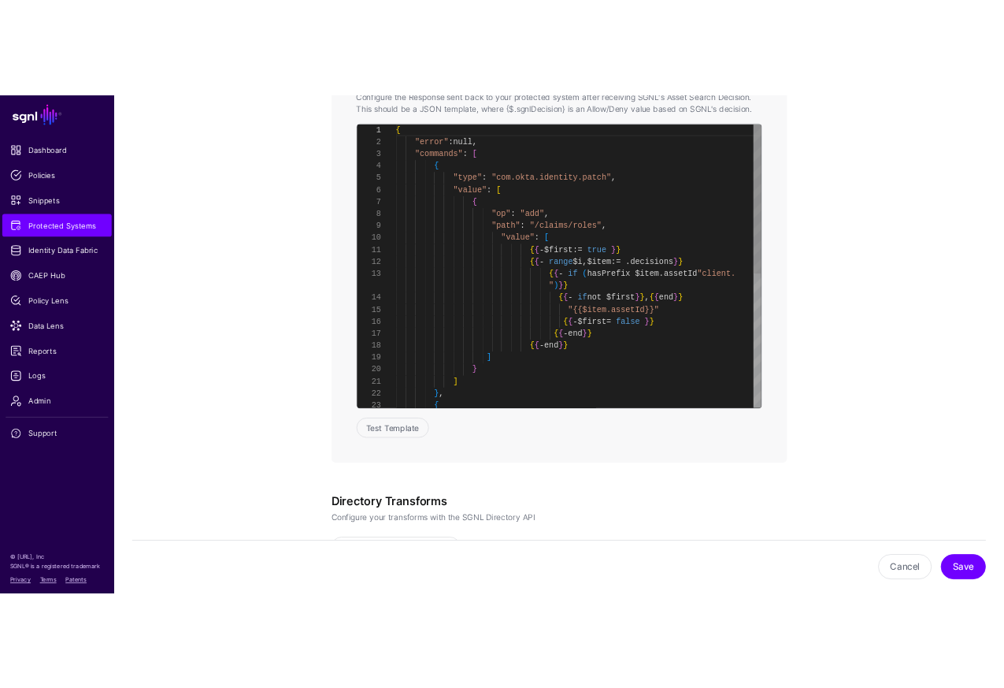
scroll to position [165, 0]
